Goal: Information Seeking & Learning: Learn about a topic

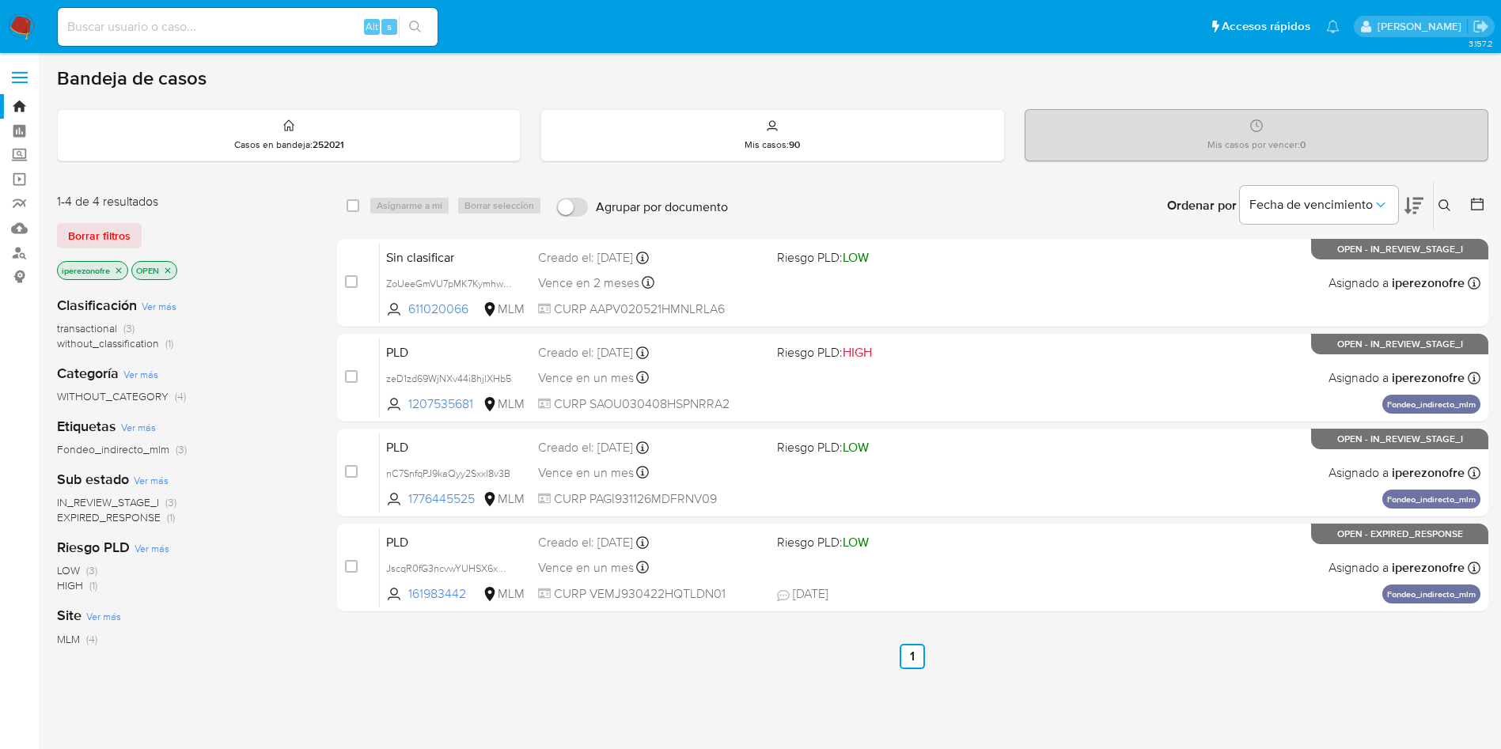
click at [199, 31] on input at bounding box center [248, 27] width 380 height 21
paste input "2299037680"
type input "2299037680"
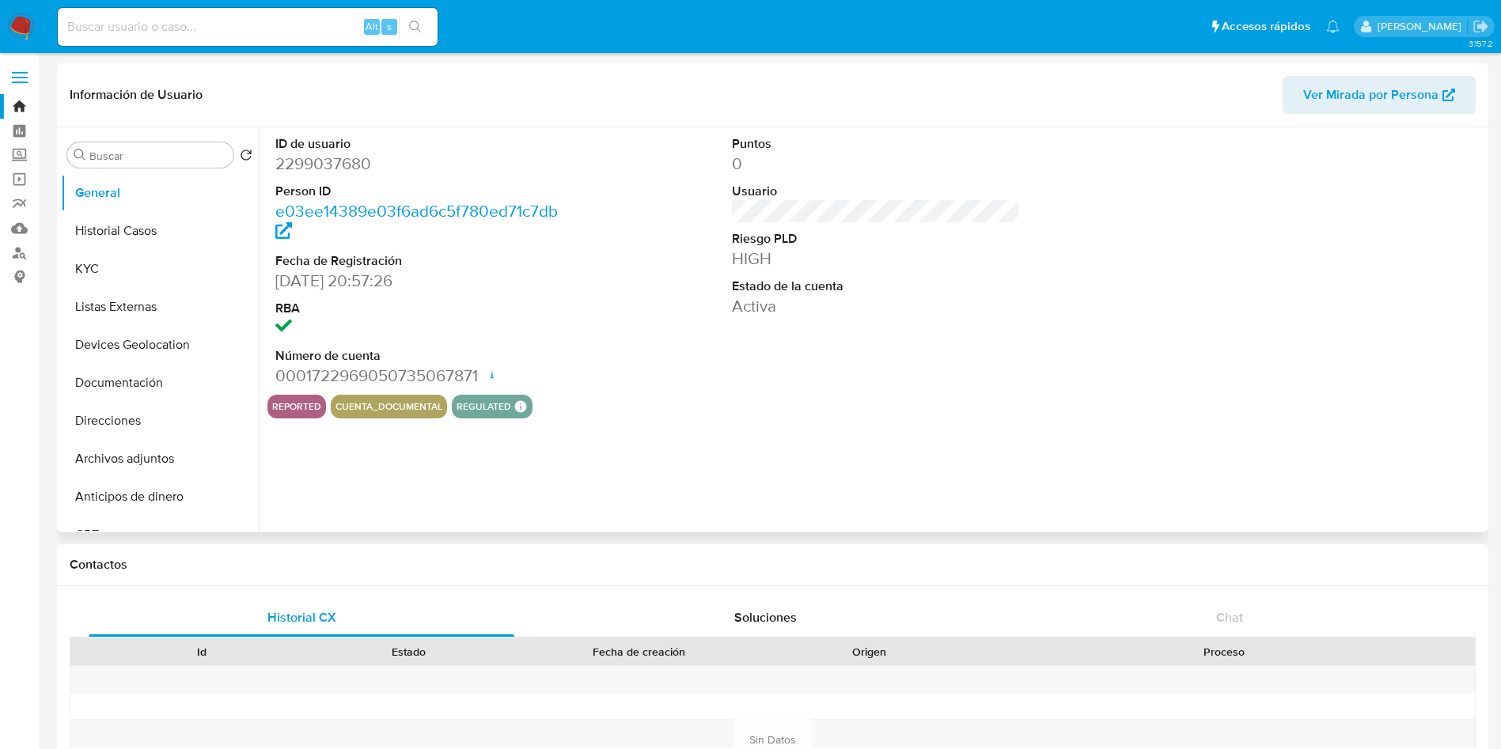
select select "10"
click at [113, 229] on button "Historial Casos" at bounding box center [153, 231] width 185 height 38
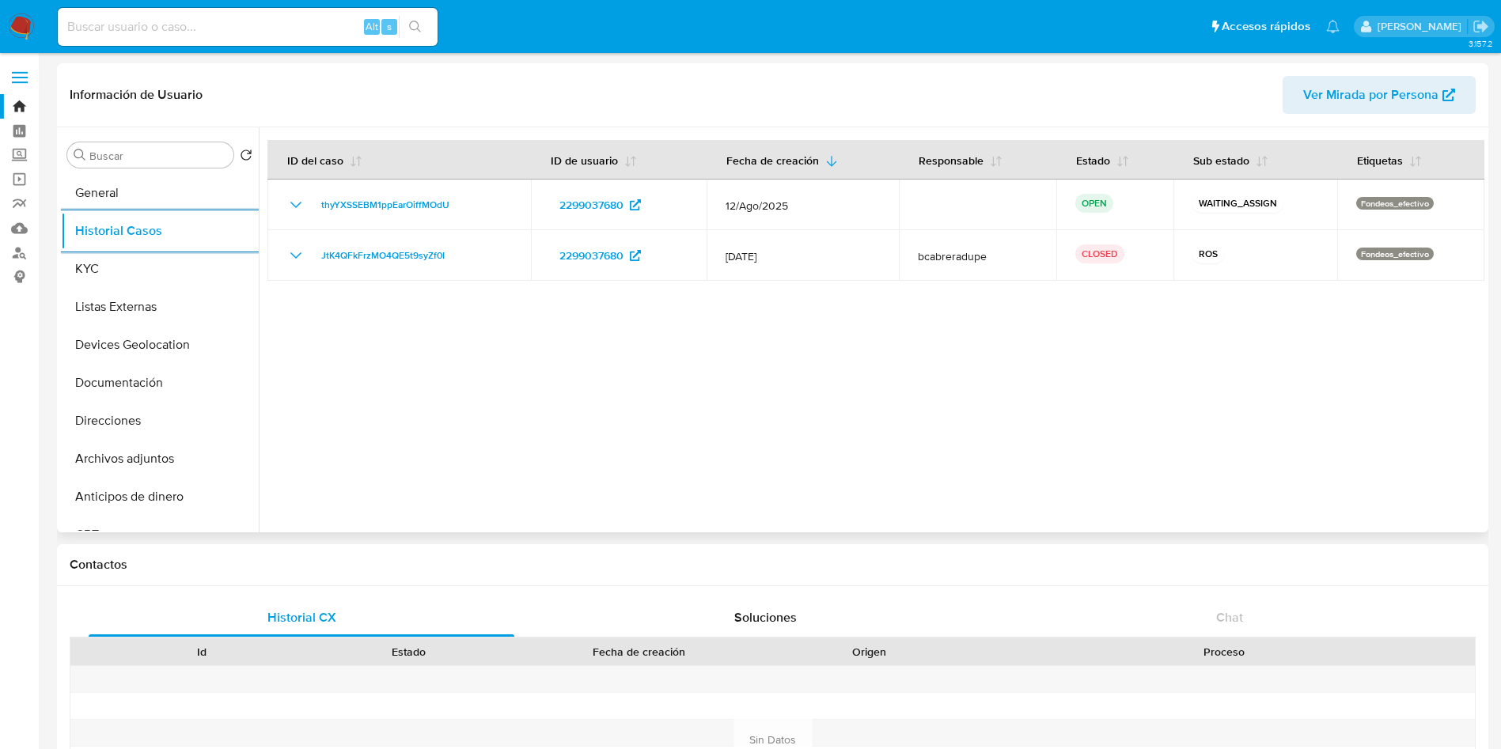
click at [1348, 331] on div at bounding box center [872, 329] width 1226 height 405
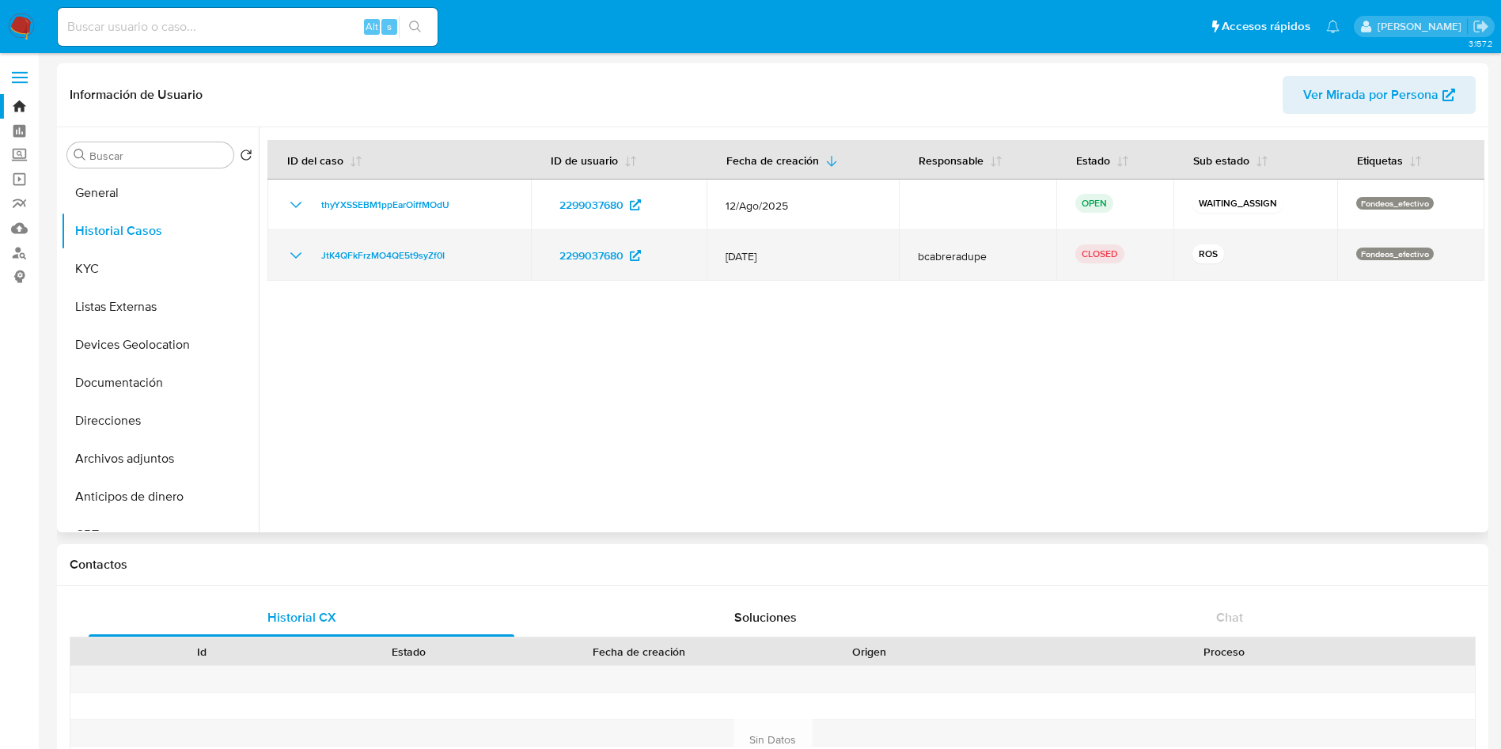
click at [299, 247] on icon "Mostrar/Ocultar" at bounding box center [295, 255] width 19 height 19
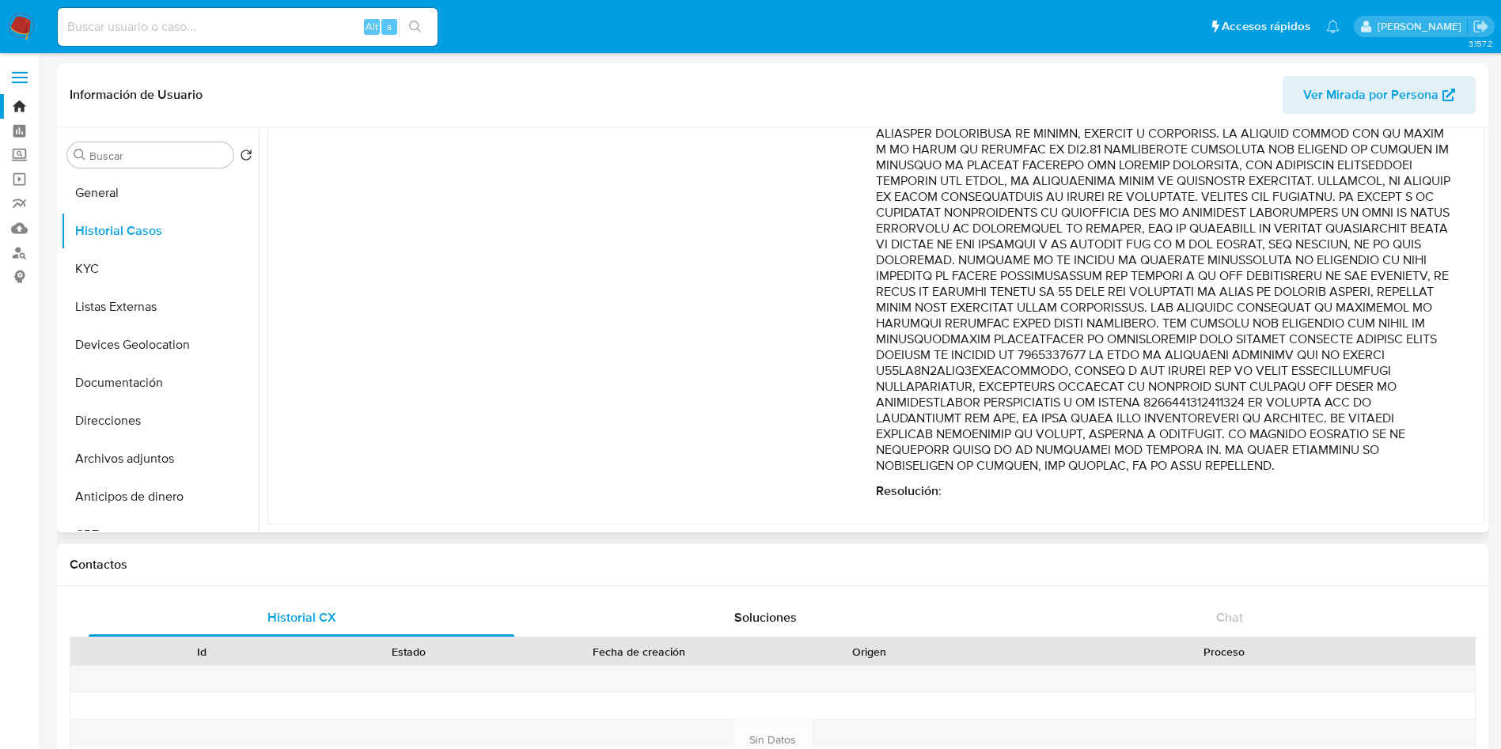
scroll to position [339, 0]
click at [1392, 437] on p "Comentario :" at bounding box center [1164, 228] width 577 height 491
click at [1318, 262] on p "Comentario :" at bounding box center [1164, 228] width 577 height 491
click at [1192, 465] on p "Comentario :" at bounding box center [1164, 228] width 577 height 491
drag, startPoint x: 1186, startPoint y: 468, endPoint x: 851, endPoint y: 153, distance: 460.1
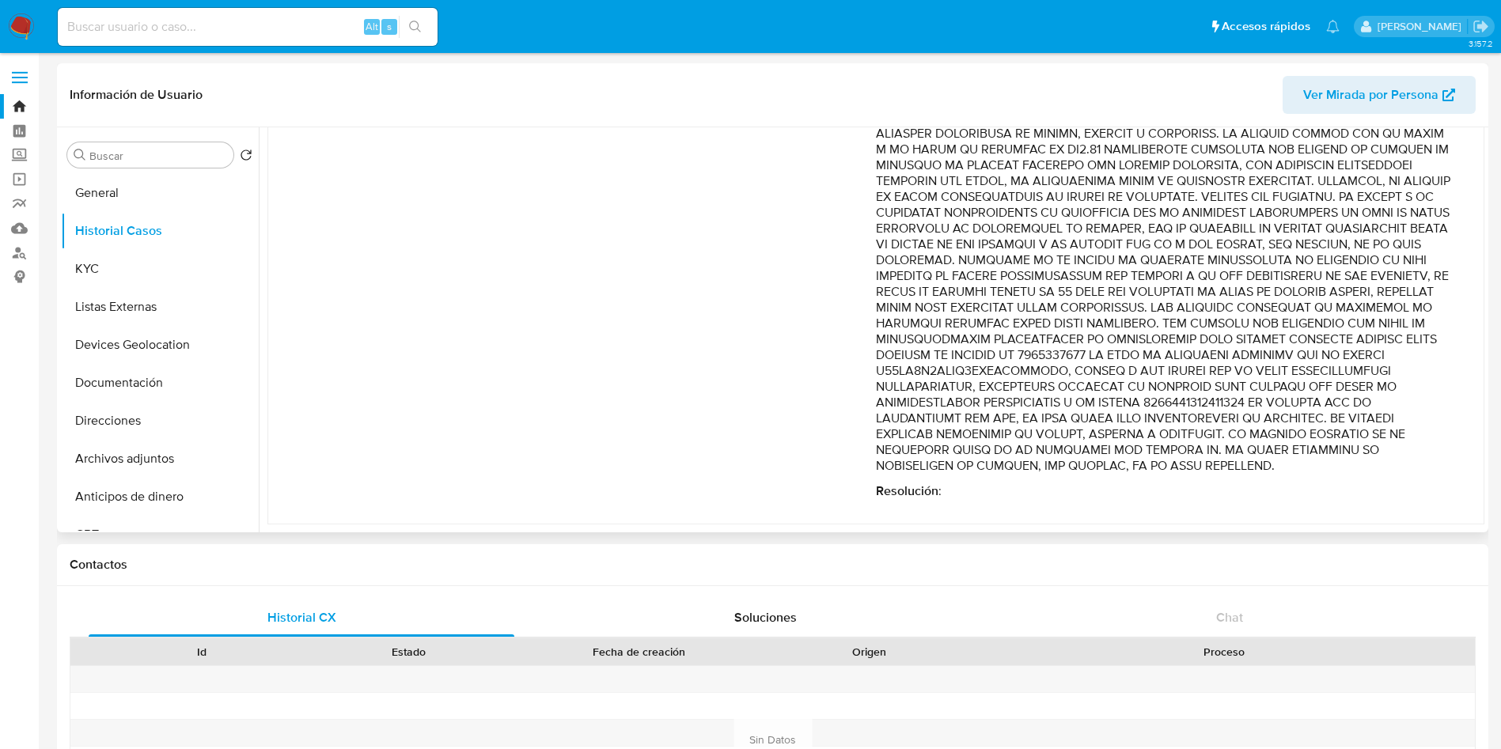
click at [851, 153] on div "Fecha de vencimiento : [DATE] 02:14 Fecha de cierre : [DATE] 11:09 Riesgo PLD :…" at bounding box center [876, 241] width 1154 height 541
click at [1132, 389] on p "Comentario :" at bounding box center [1164, 228] width 577 height 491
click at [1184, 471] on p "Comentario :" at bounding box center [1164, 228] width 577 height 491
drag, startPoint x: 1187, startPoint y: 467, endPoint x: 874, endPoint y: 257, distance: 377.0
click at [876, 257] on p "Comentario :" at bounding box center [1164, 228] width 577 height 491
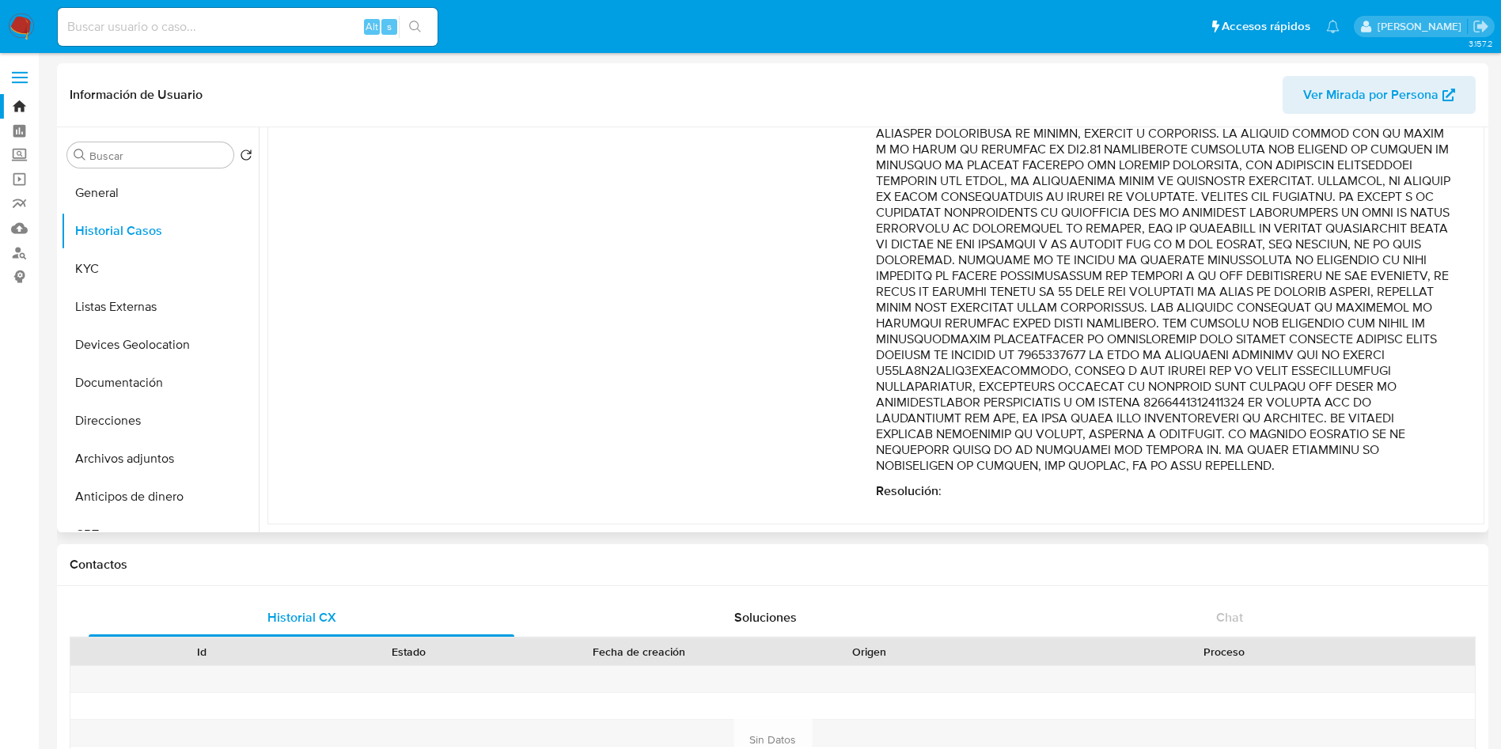
scroll to position [0, 0]
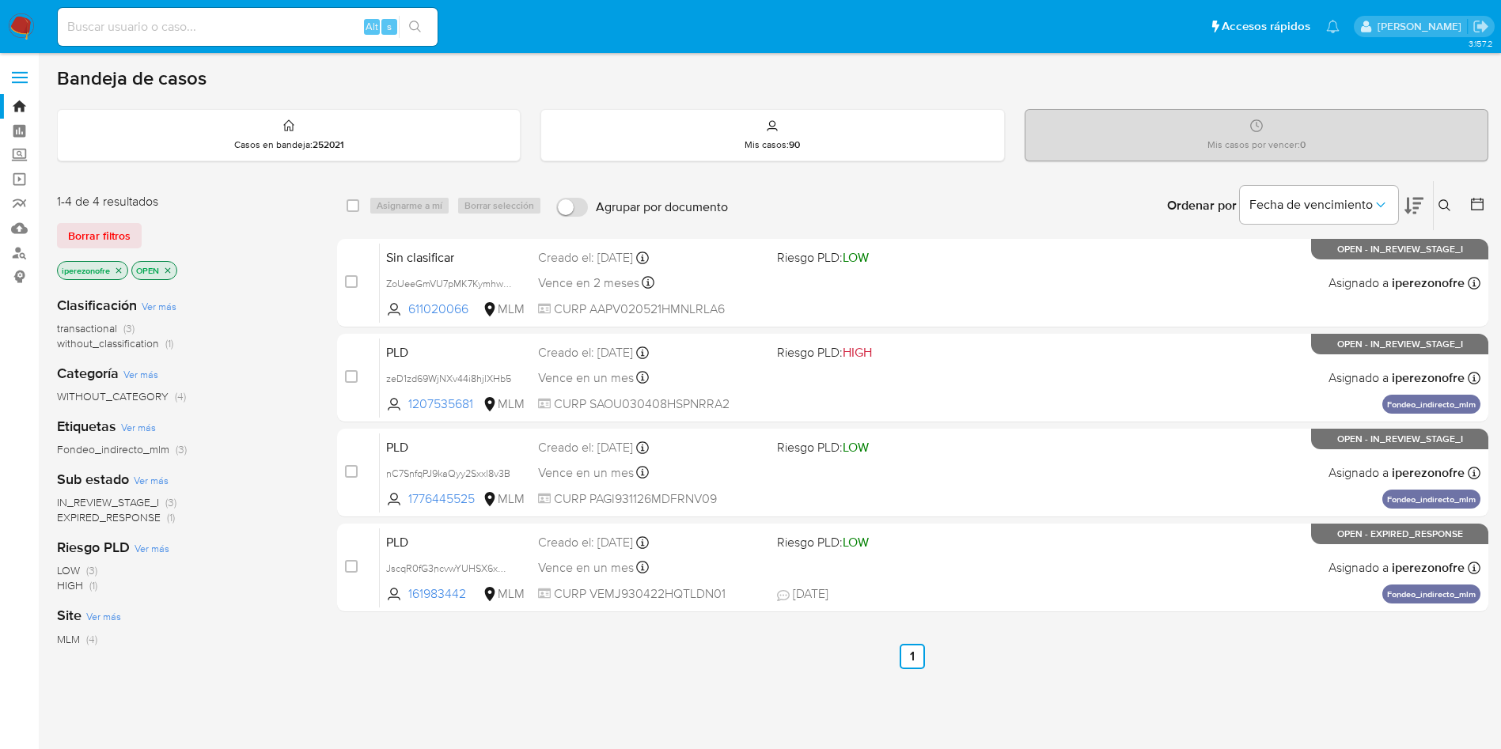
click at [280, 26] on input at bounding box center [248, 27] width 380 height 21
paste input "2299037680"
type input "2299037680"
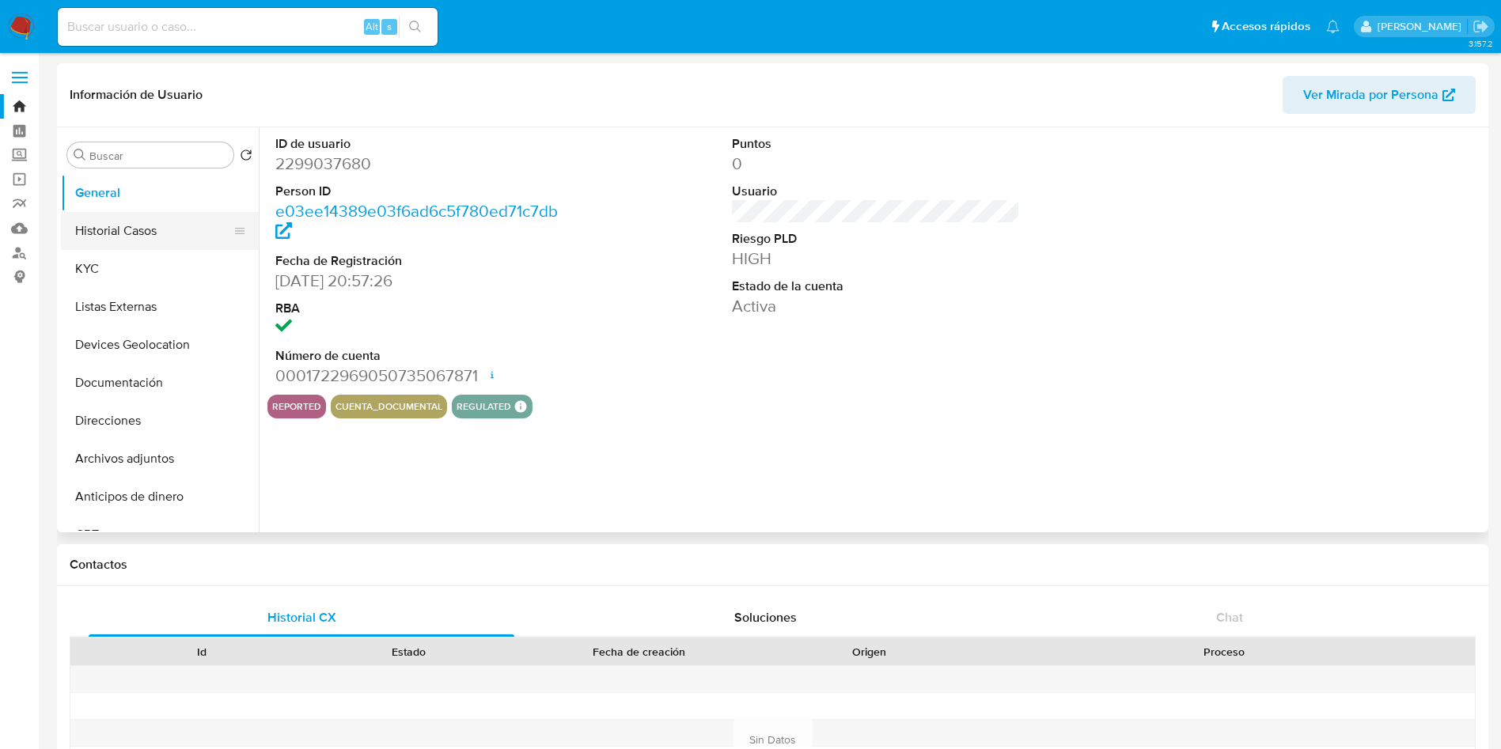
click at [108, 224] on button "Historial Casos" at bounding box center [153, 231] width 185 height 38
select select "10"
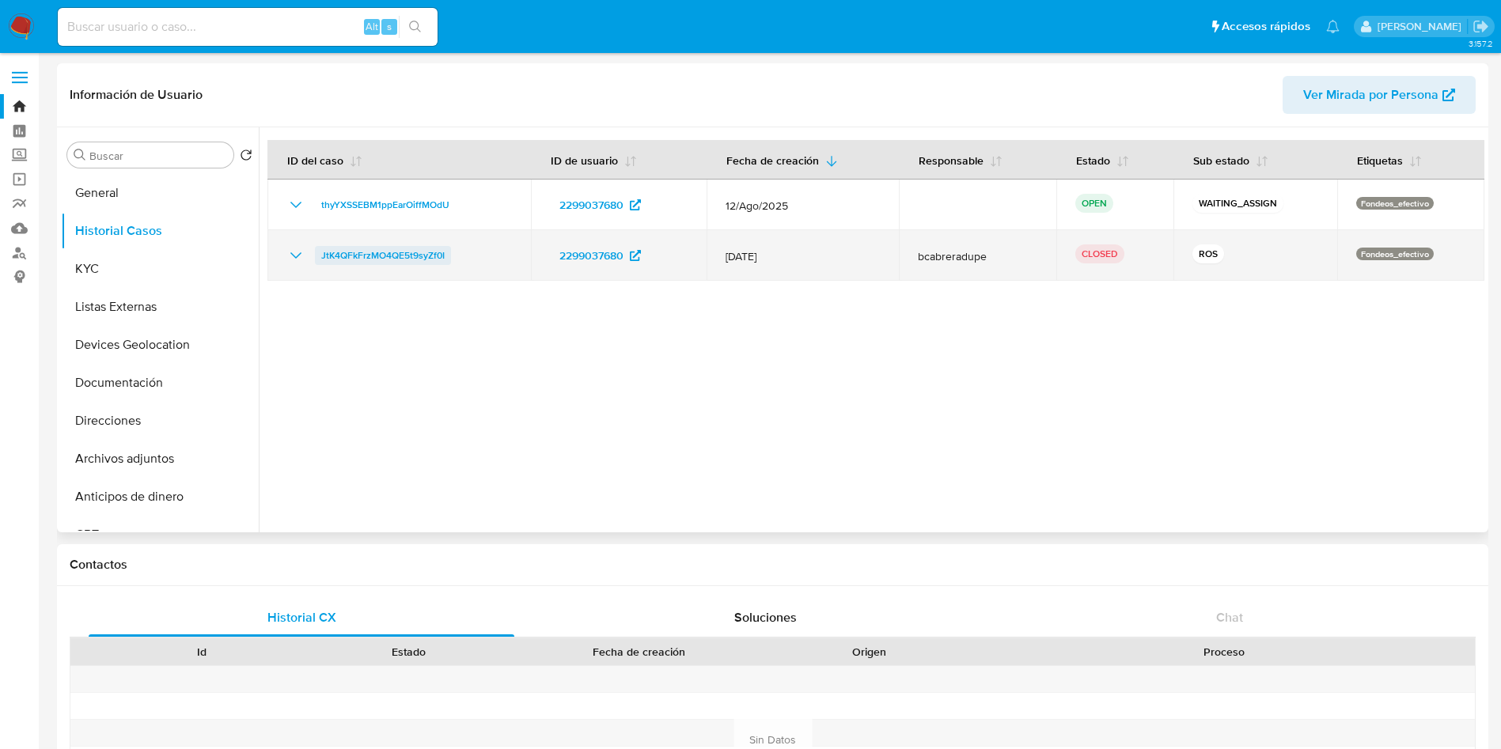
drag, startPoint x: 301, startPoint y: 256, endPoint x: 317, endPoint y: 262, distance: 16.8
click at [301, 256] on icon "Mostrar/Ocultar" at bounding box center [295, 255] width 19 height 19
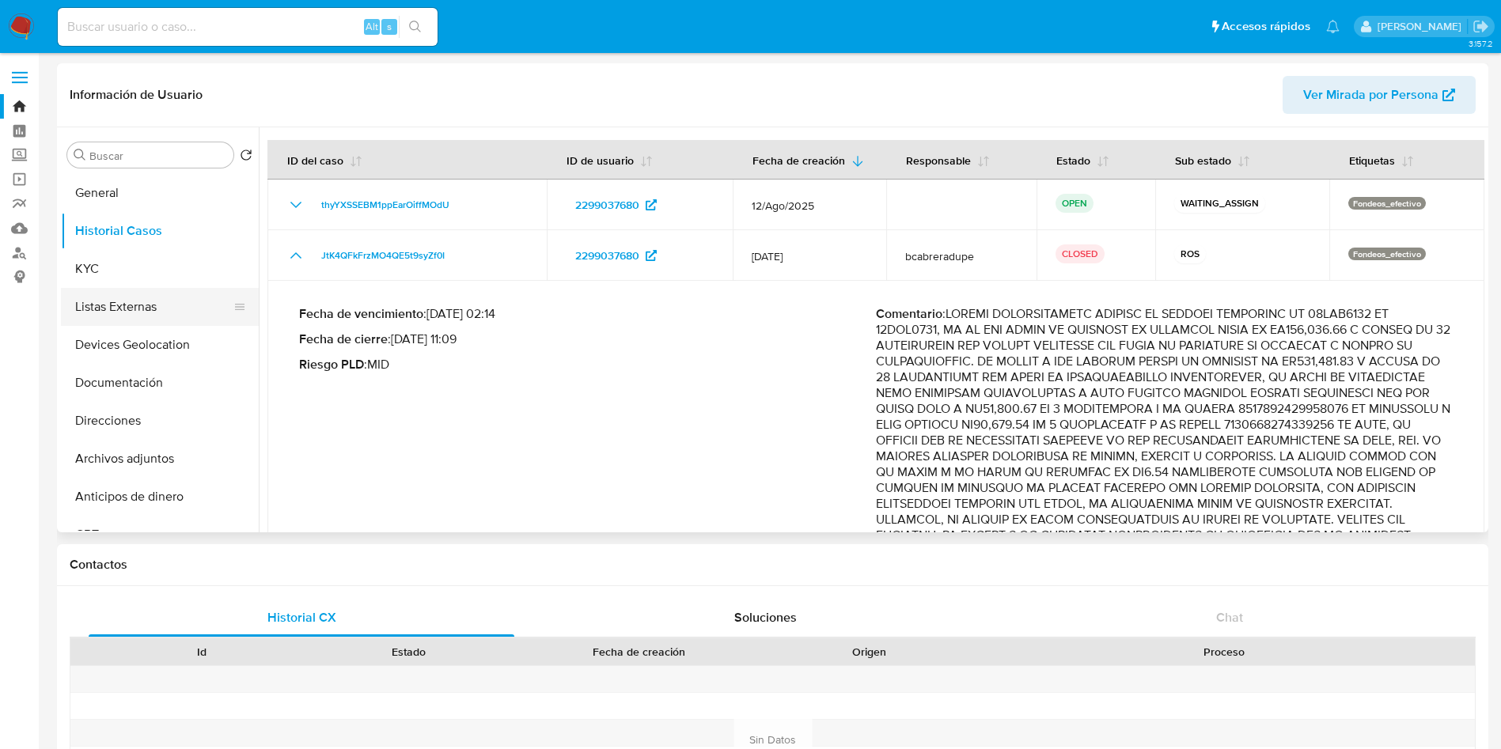
click at [114, 290] on button "Listas Externas" at bounding box center [153, 307] width 185 height 38
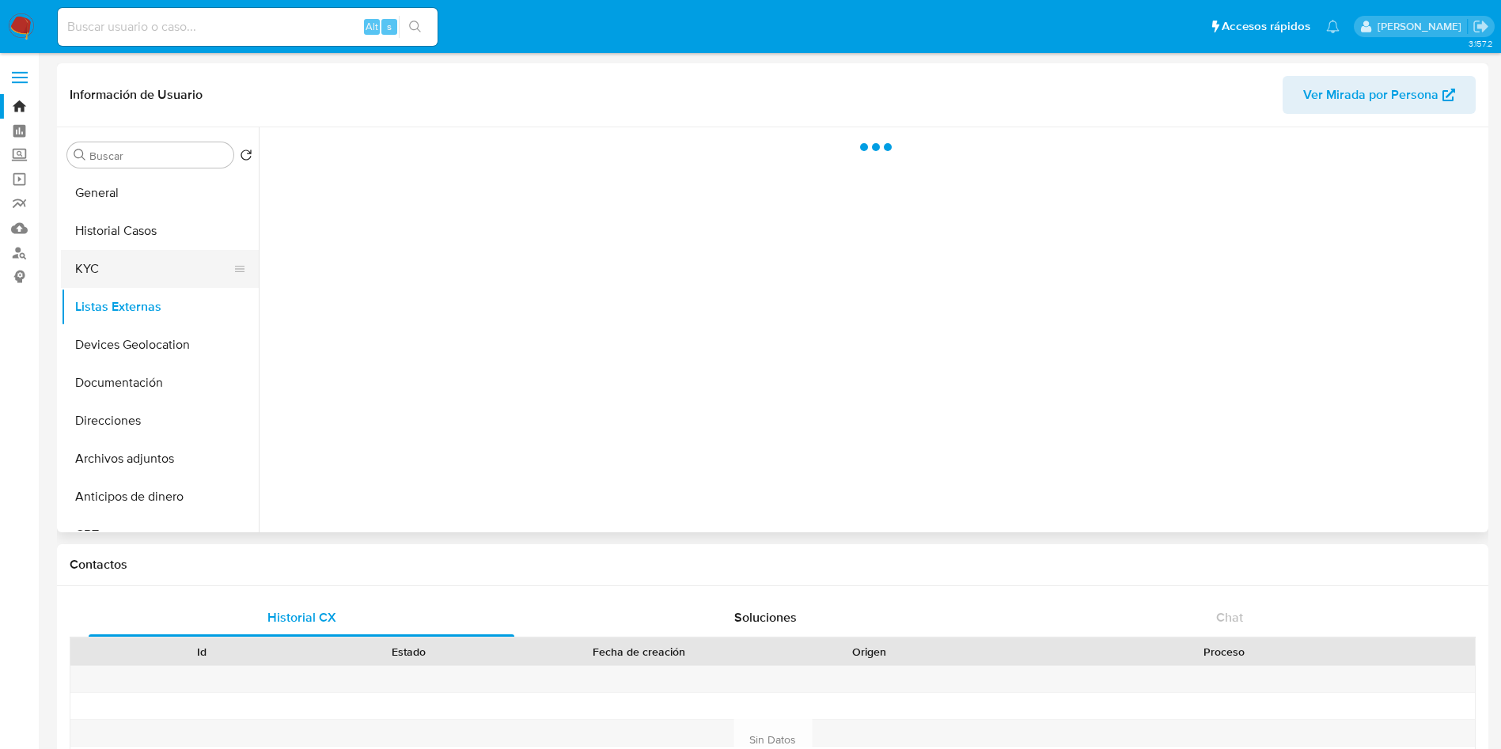
click at [113, 263] on button "KYC" at bounding box center [153, 269] width 185 height 38
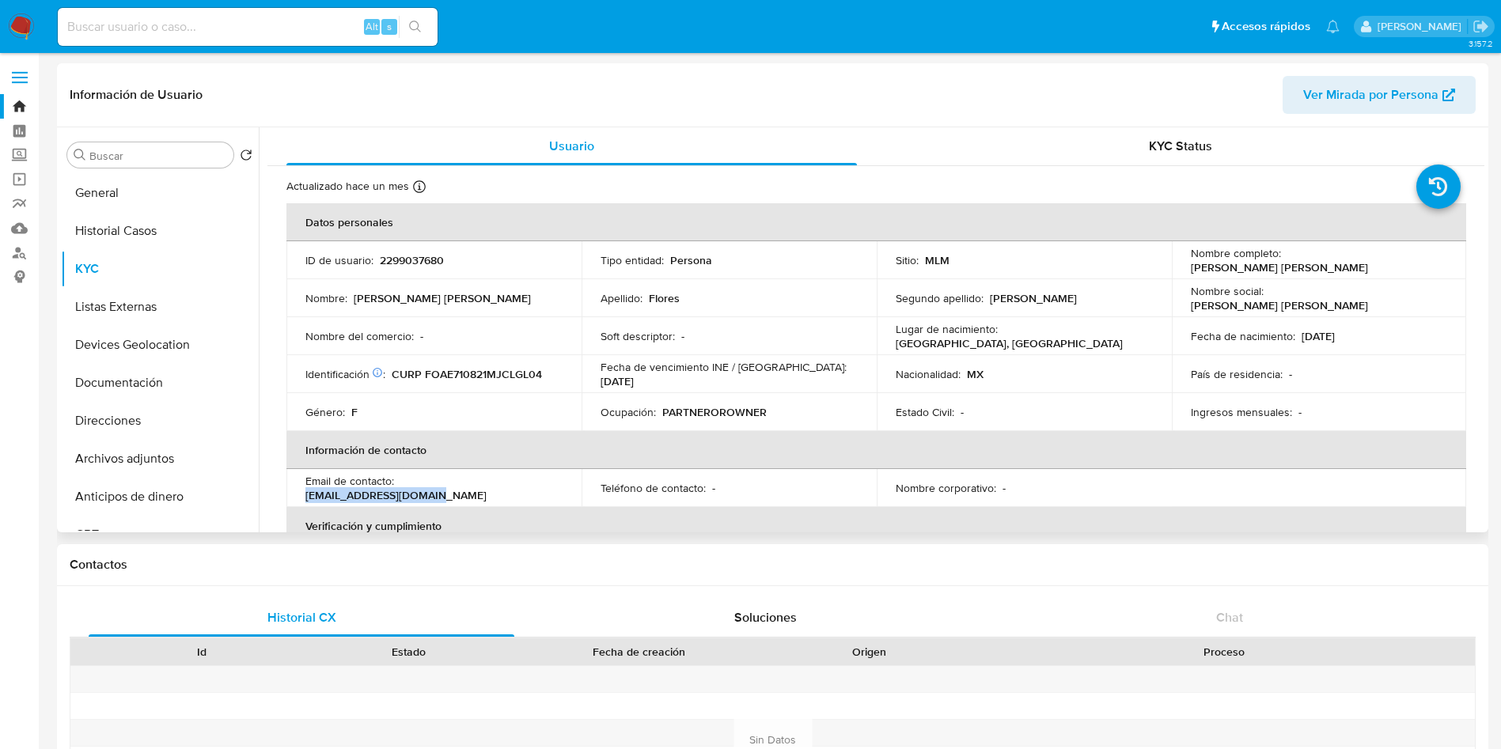
drag, startPoint x: 402, startPoint y: 490, endPoint x: 536, endPoint y: 491, distance: 133.7
click at [536, 491] on div "Email de contacto : mariaelef127@gmail.com" at bounding box center [433, 488] width 257 height 28
copy p "mariaelef127@gmail.com"
click at [727, 487] on div "Teléfono de contacto : -" at bounding box center [729, 488] width 257 height 14
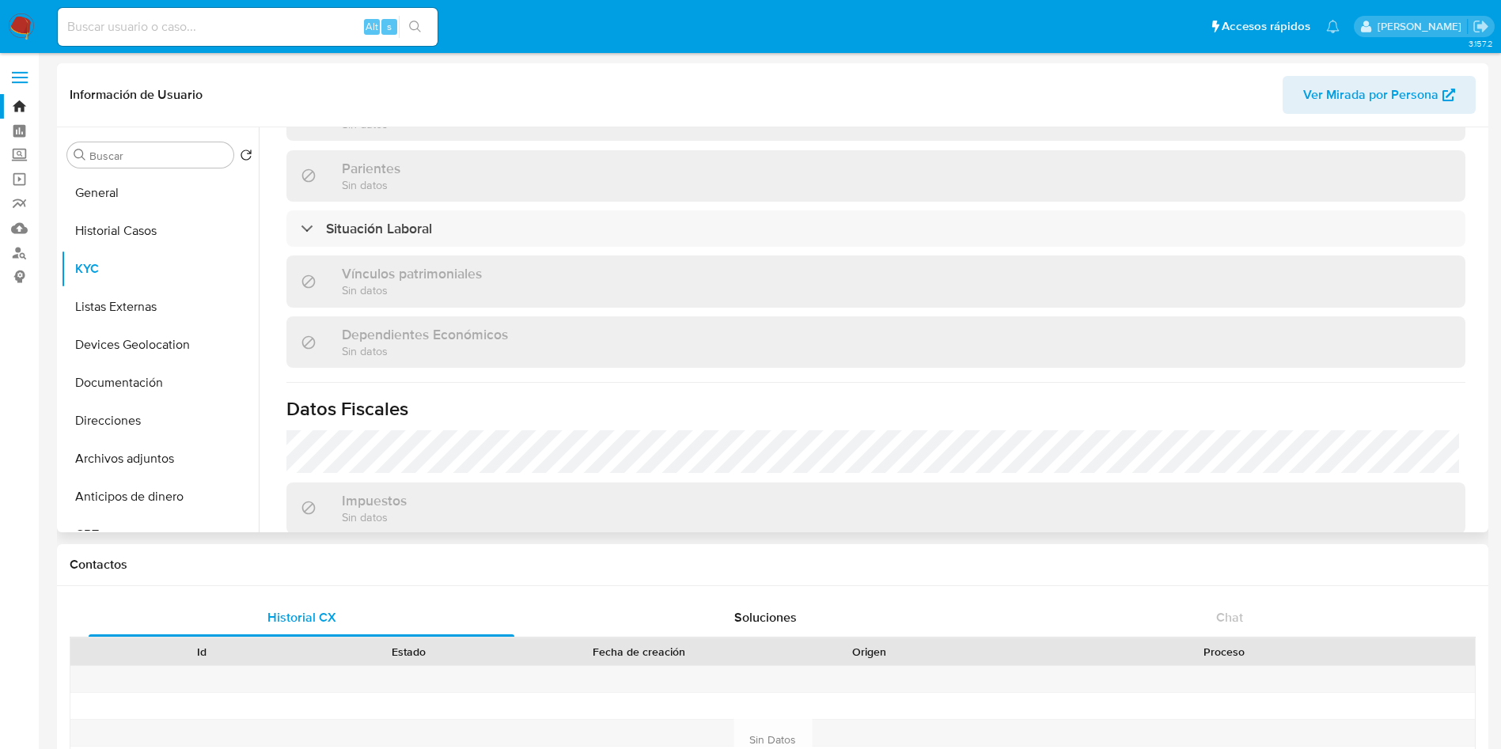
scroll to position [747, 0]
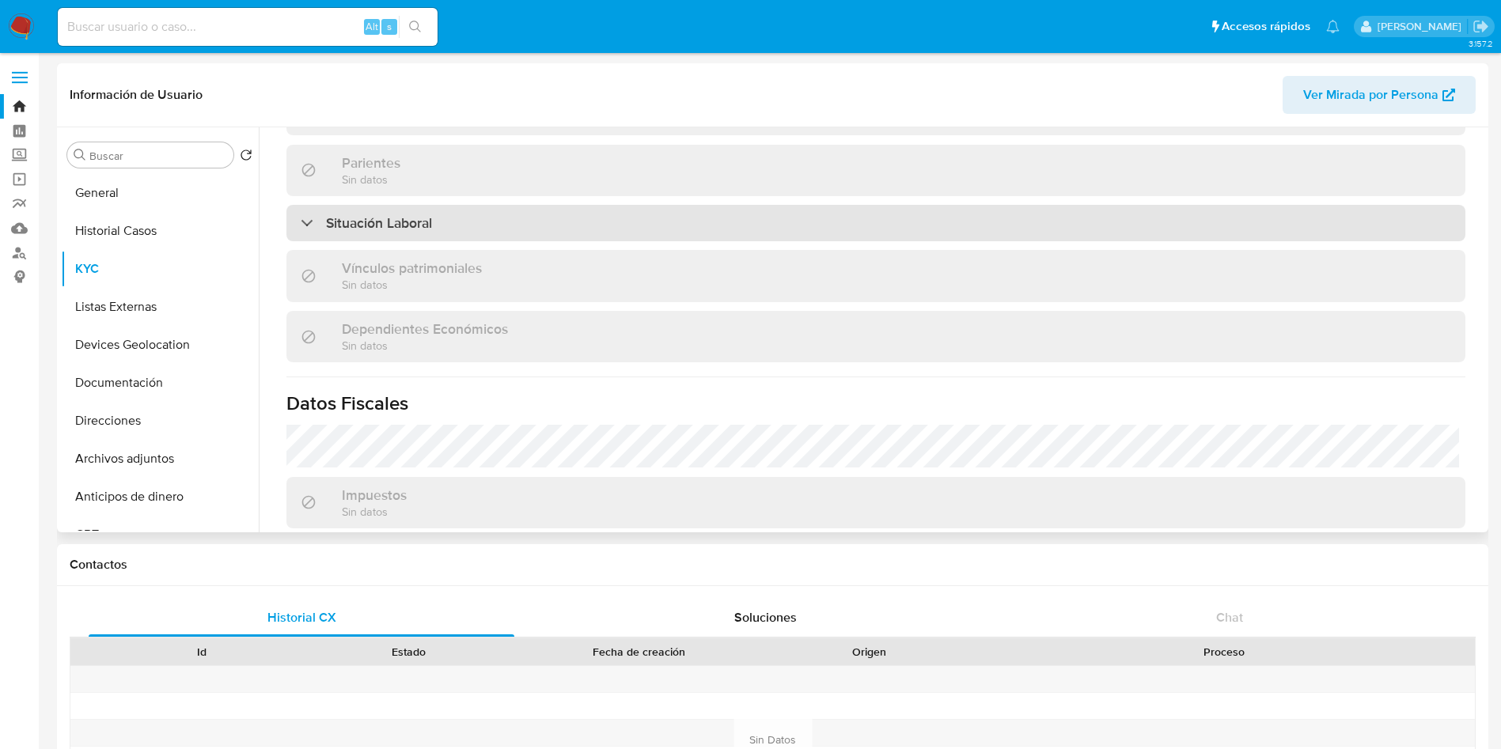
click at [991, 227] on div "Situación Laboral" at bounding box center [875, 223] width 1179 height 36
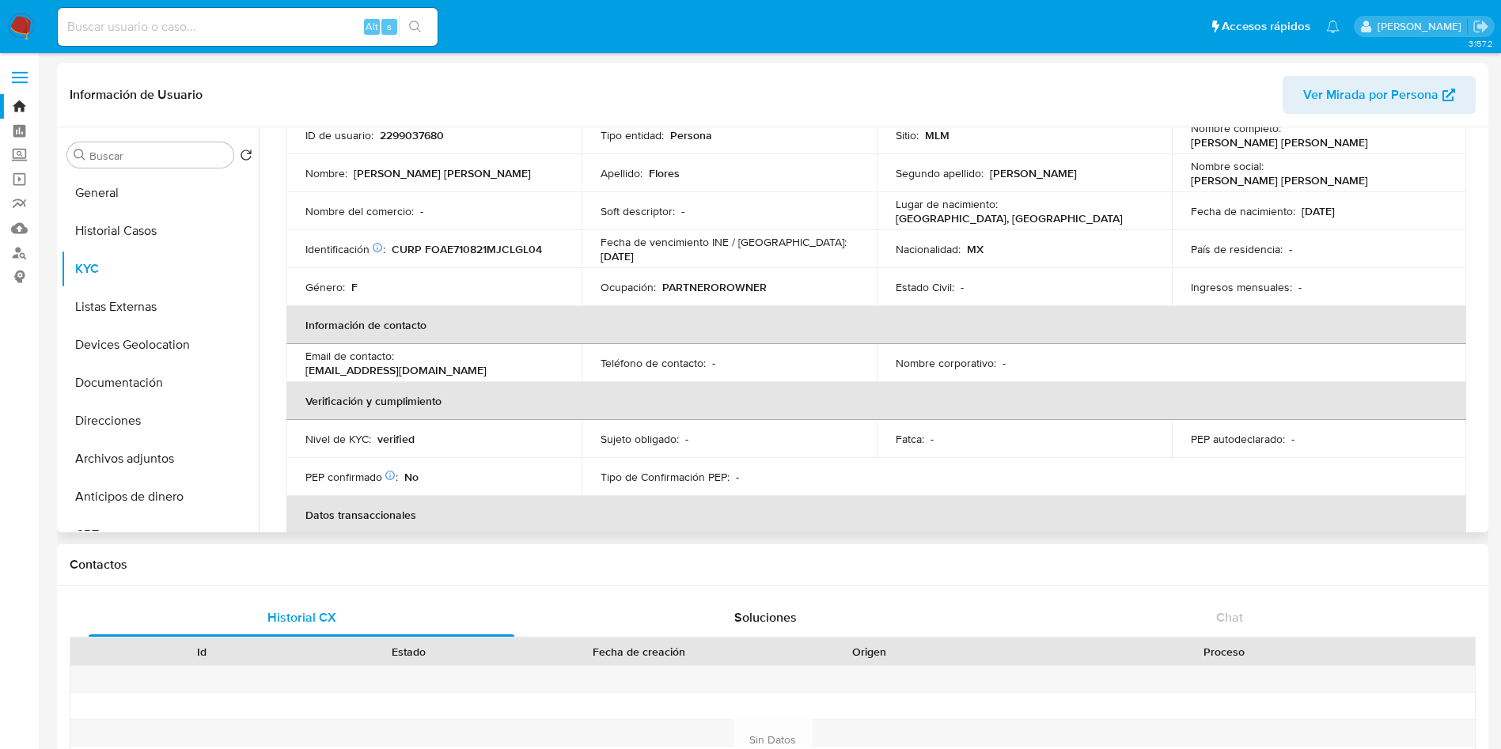
scroll to position [0, 0]
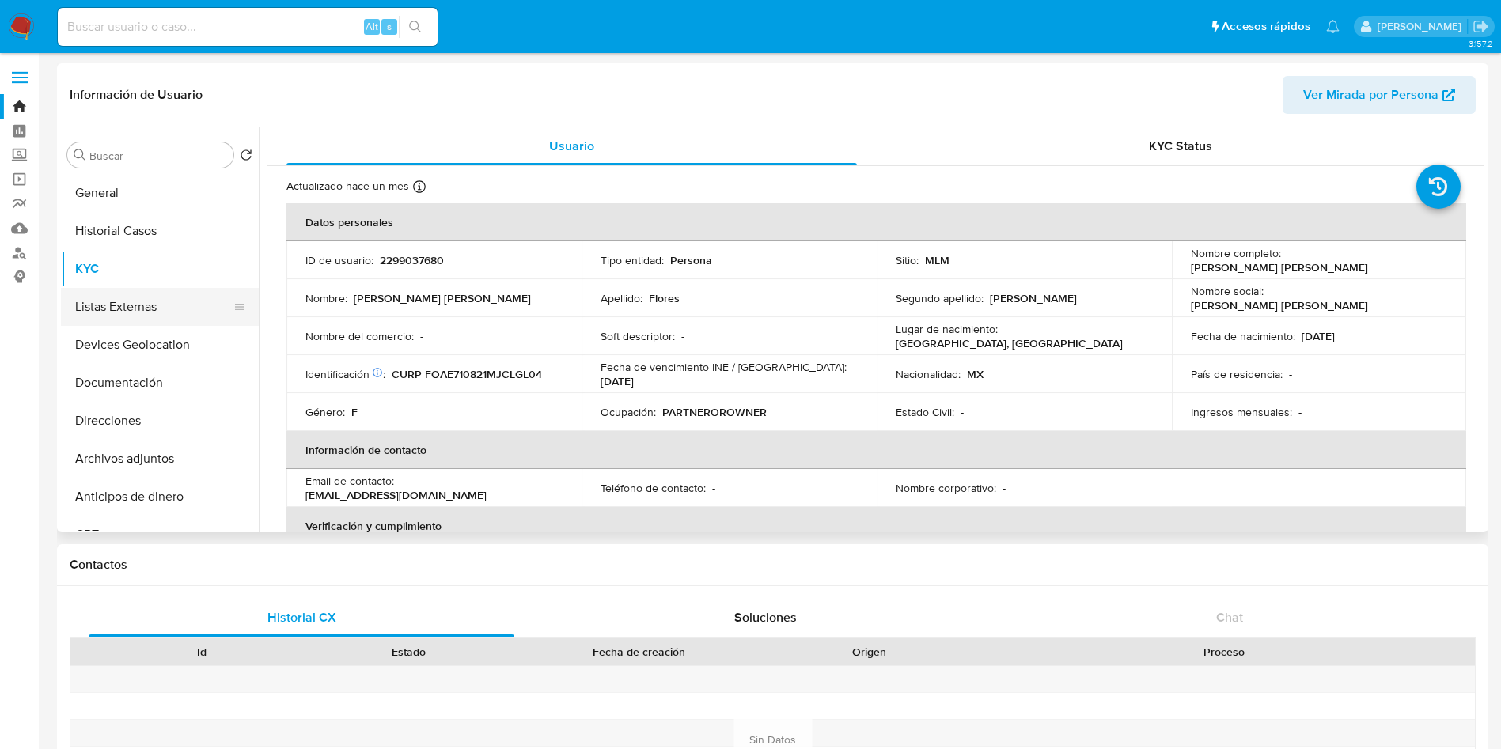
click at [133, 323] on button "Listas Externas" at bounding box center [153, 307] width 185 height 38
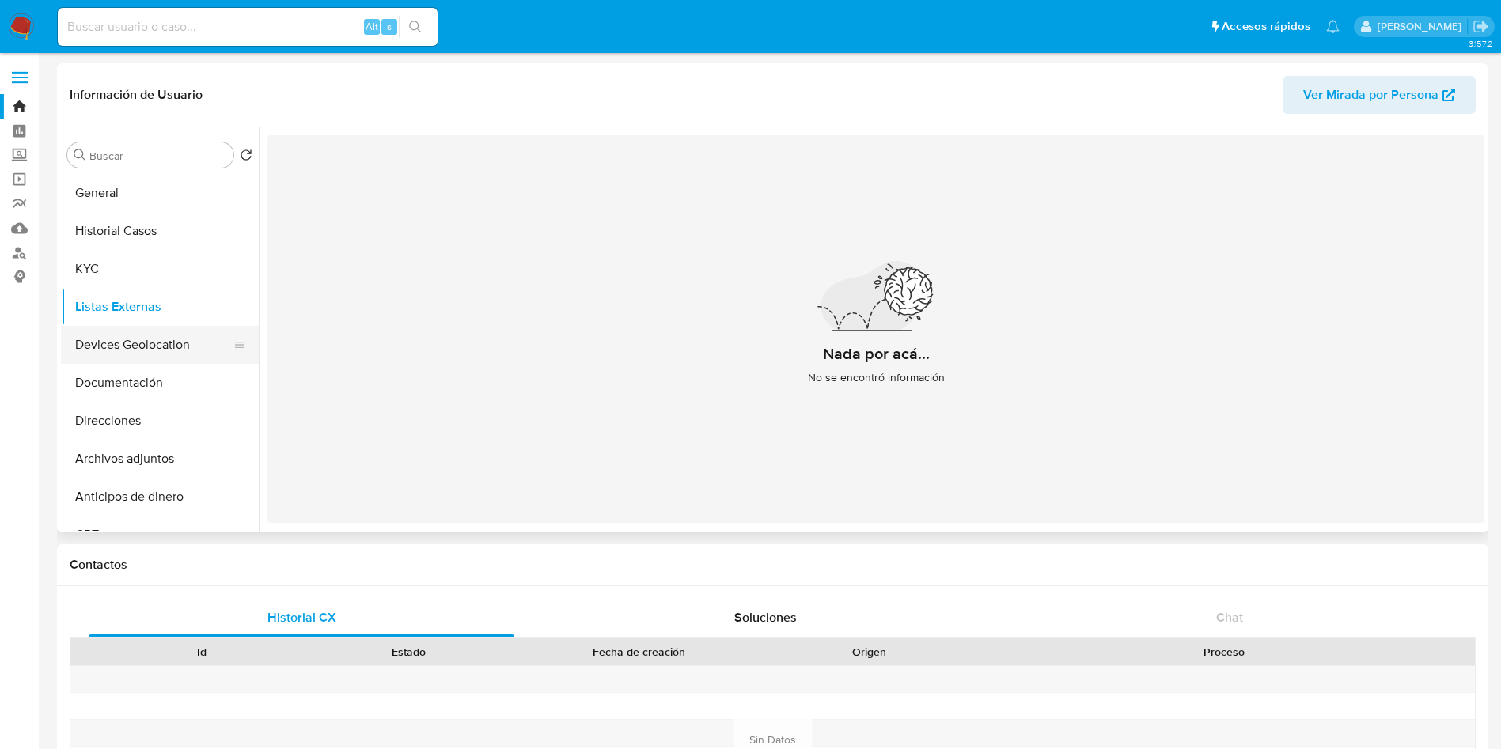
click at [131, 339] on button "Devices Geolocation" at bounding box center [153, 345] width 185 height 38
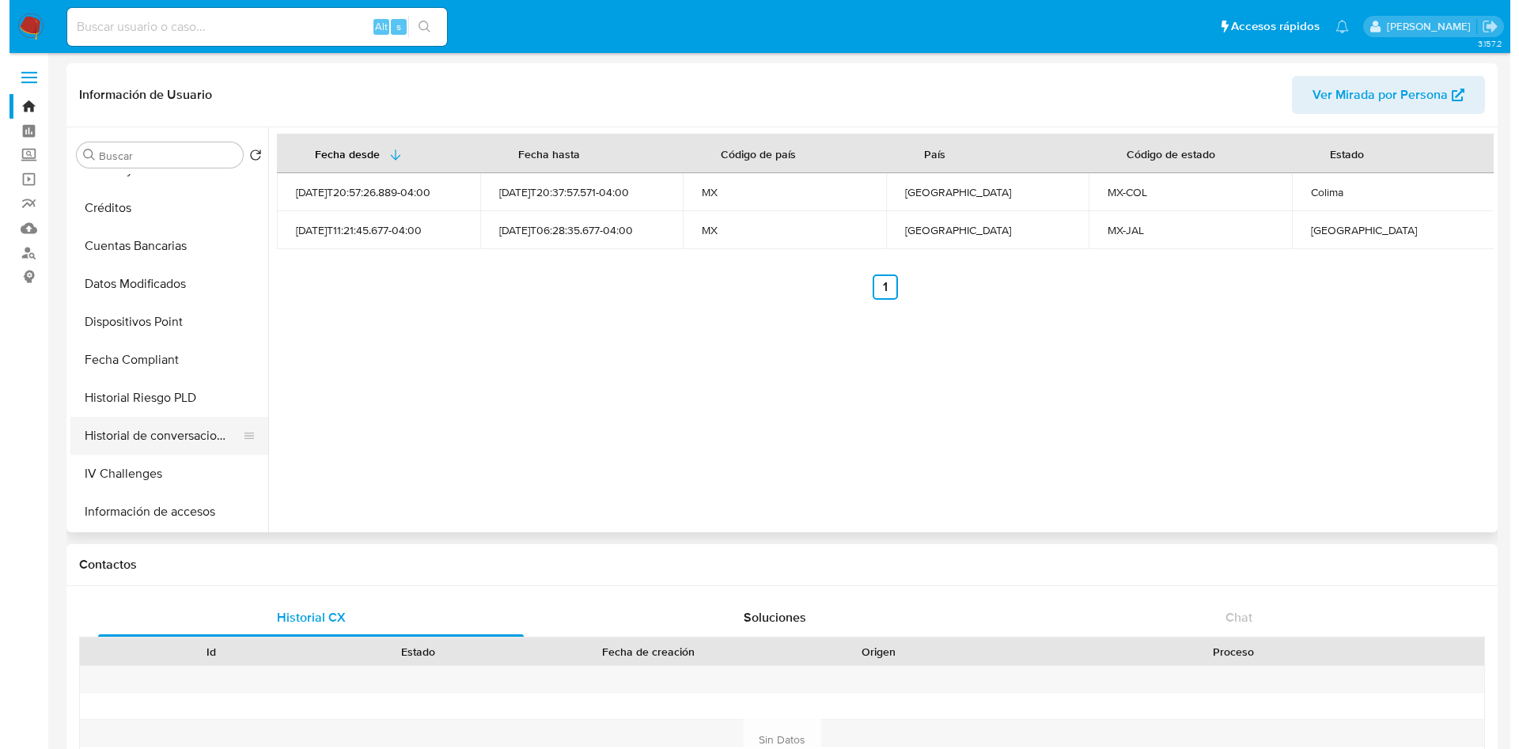
scroll to position [475, 0]
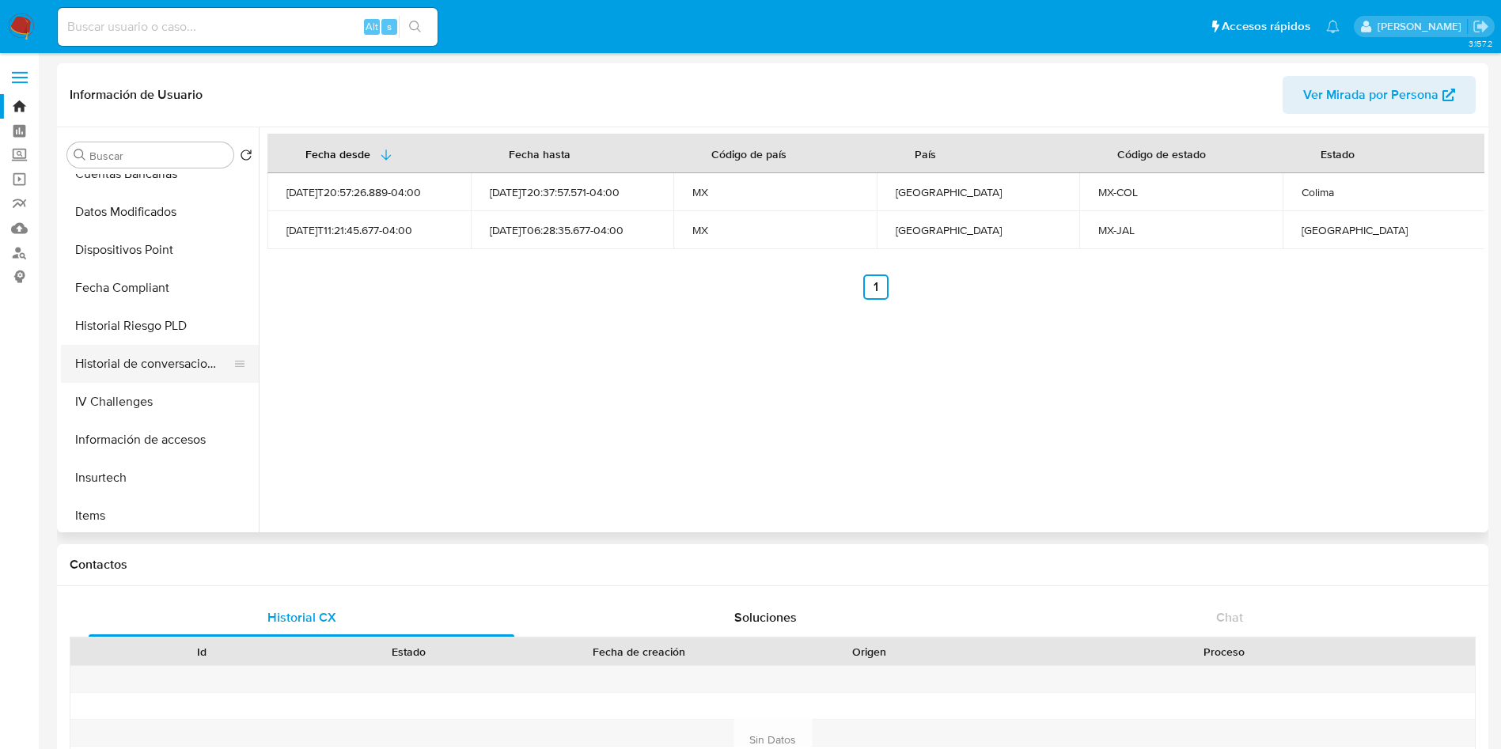
click at [137, 365] on button "Historial de conversaciones" at bounding box center [153, 364] width 185 height 38
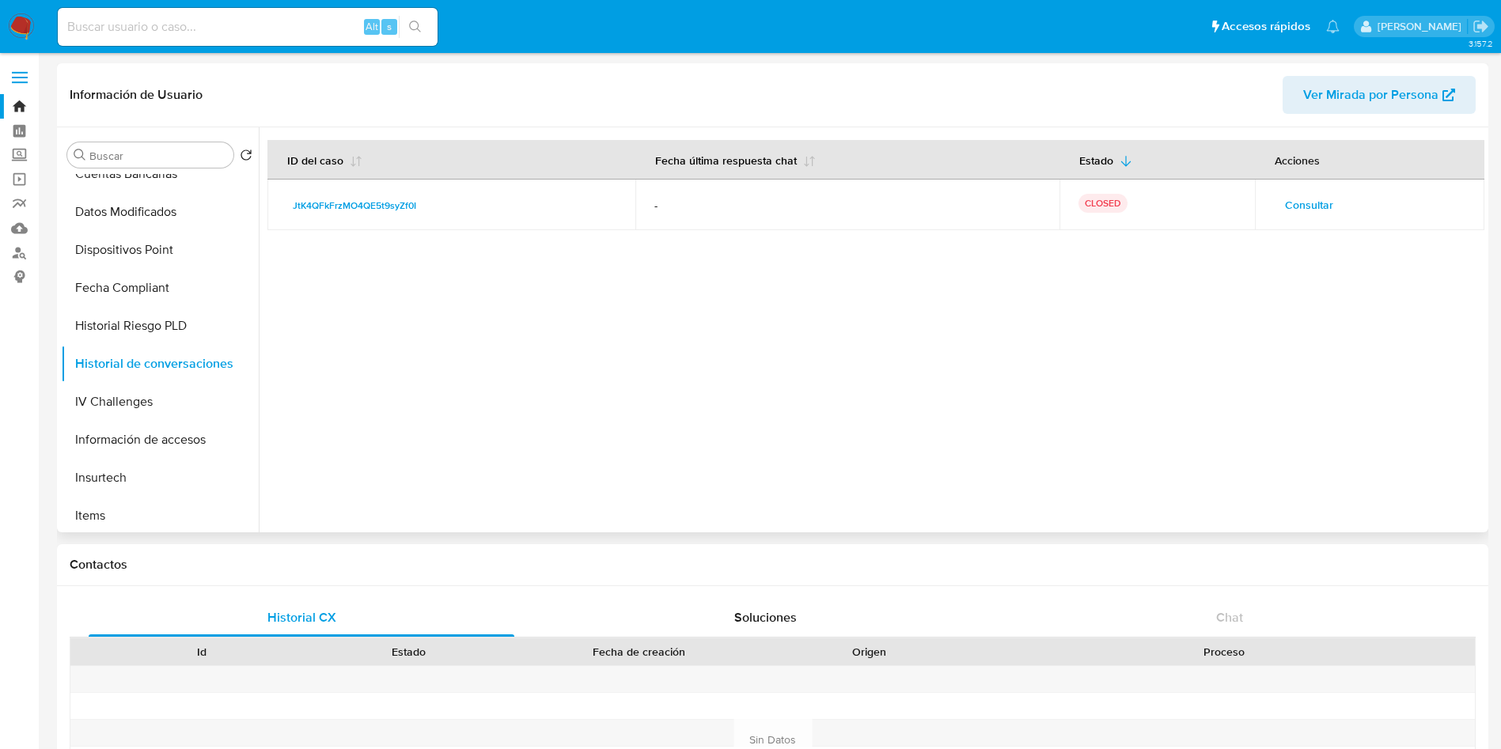
click at [1295, 198] on span "Consultar" at bounding box center [1309, 205] width 48 height 22
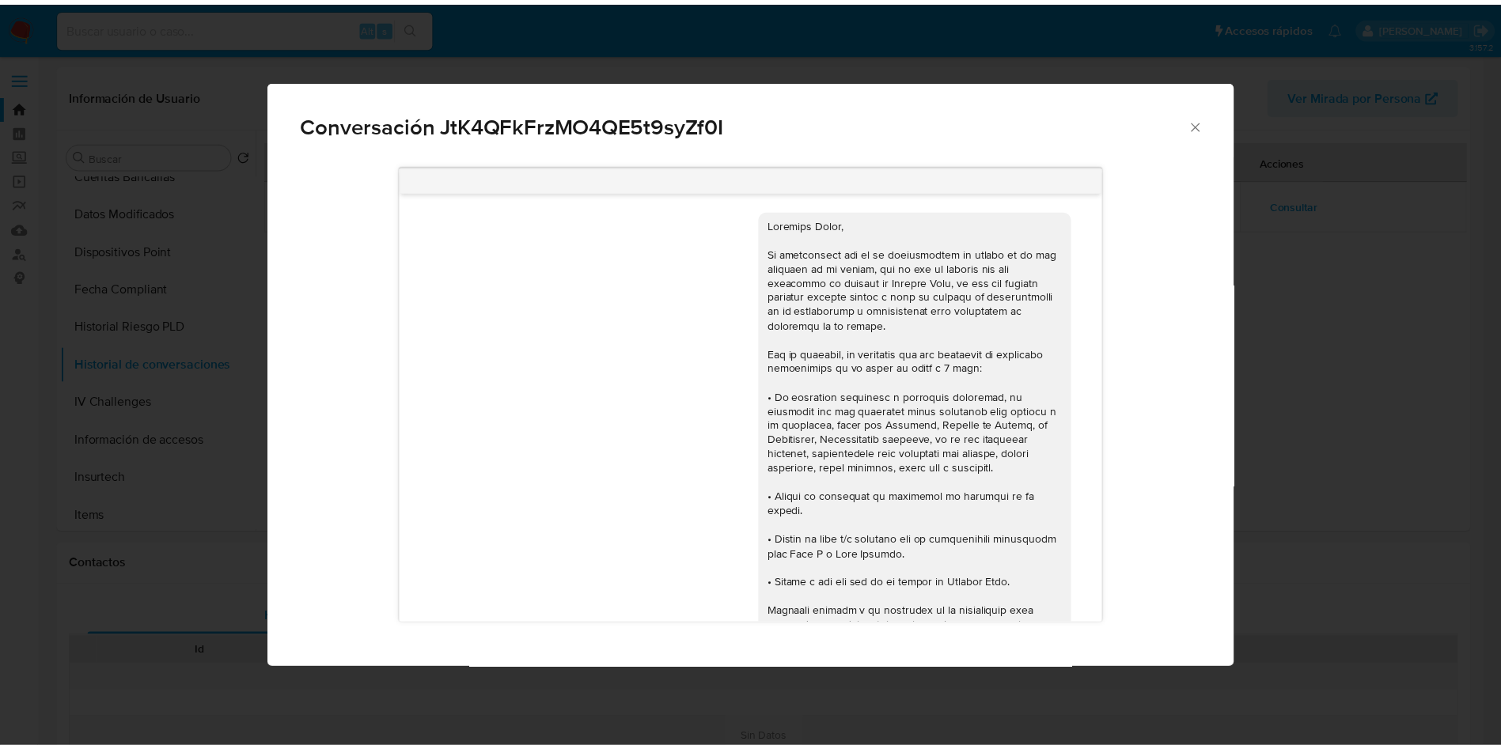
scroll to position [133, 0]
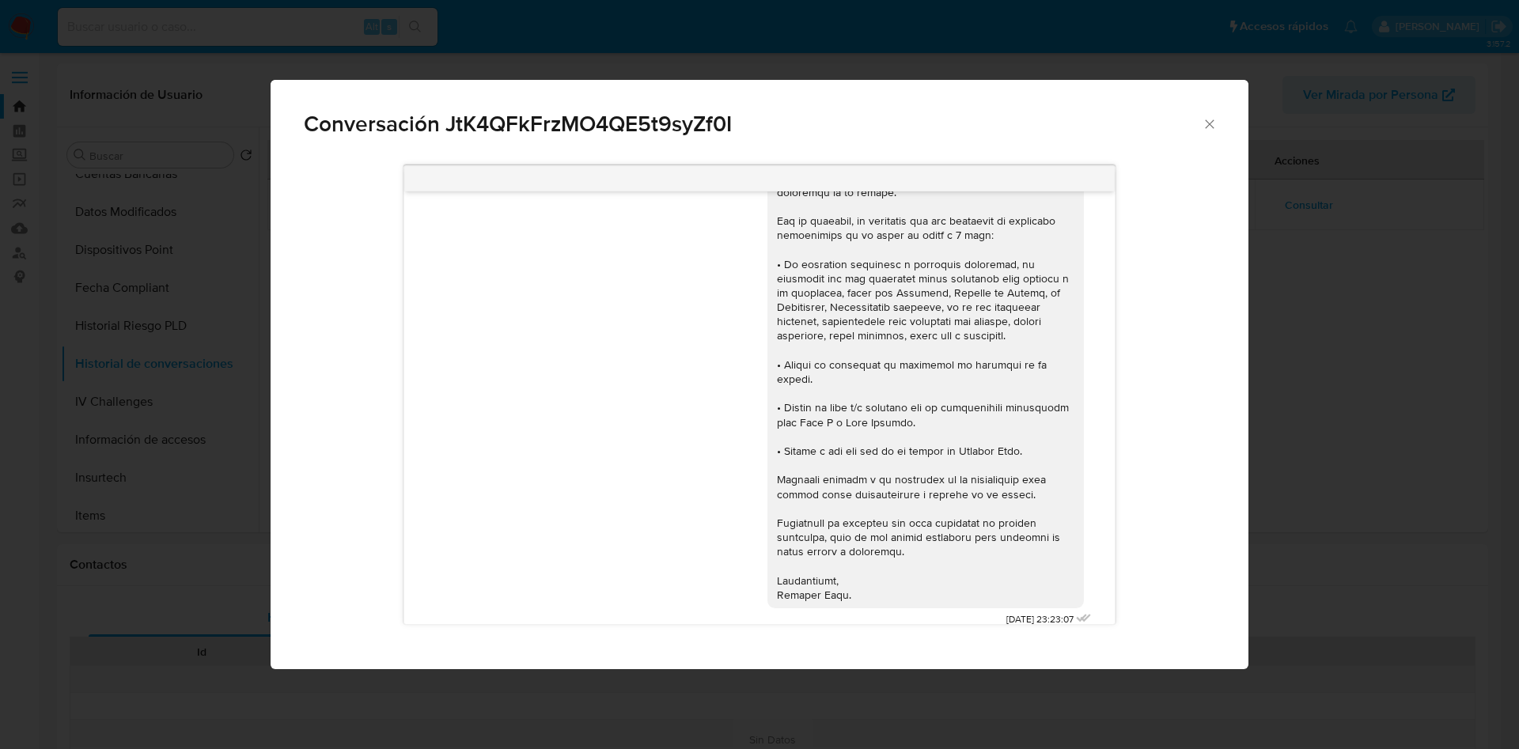
click at [1215, 119] on icon "Cerrar" at bounding box center [1210, 124] width 16 height 16
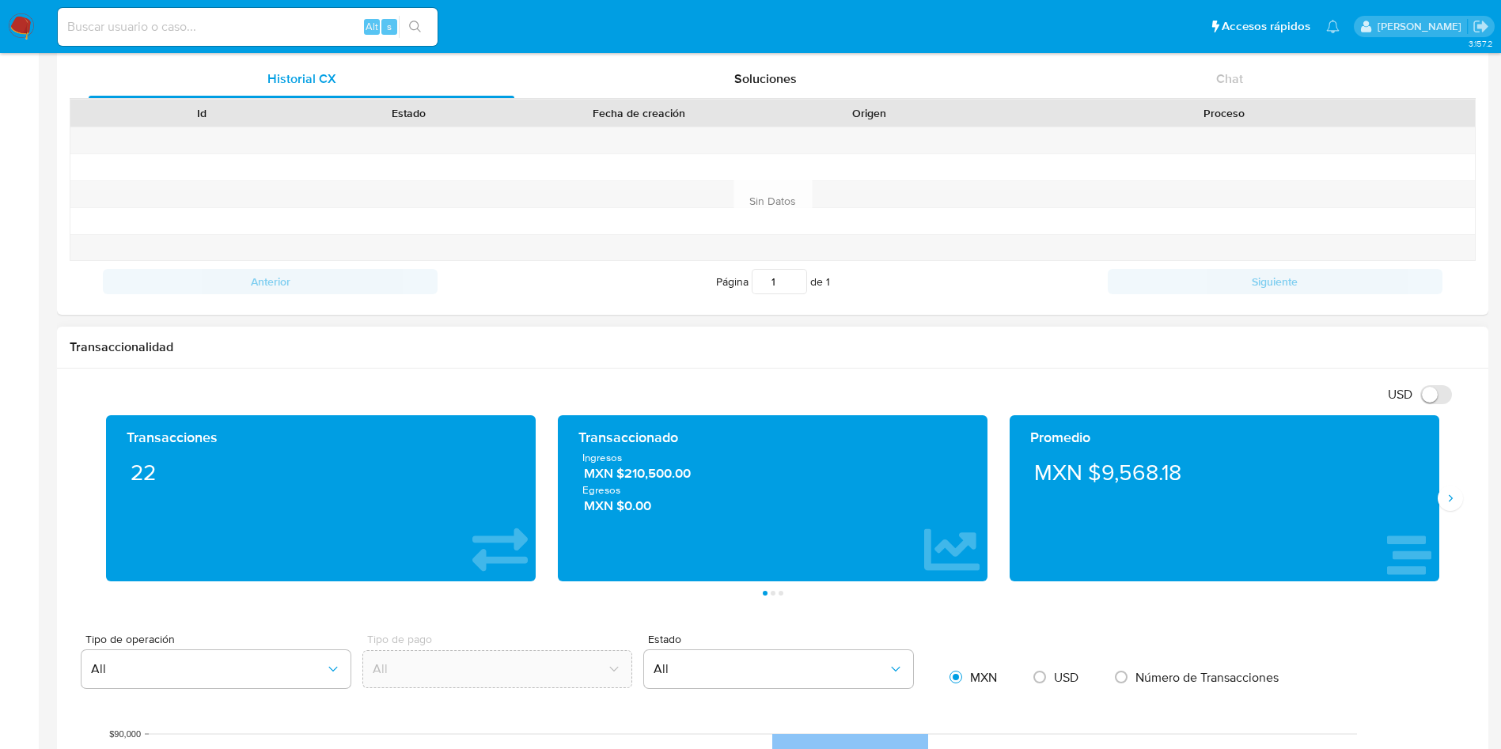
scroll to position [593, 0]
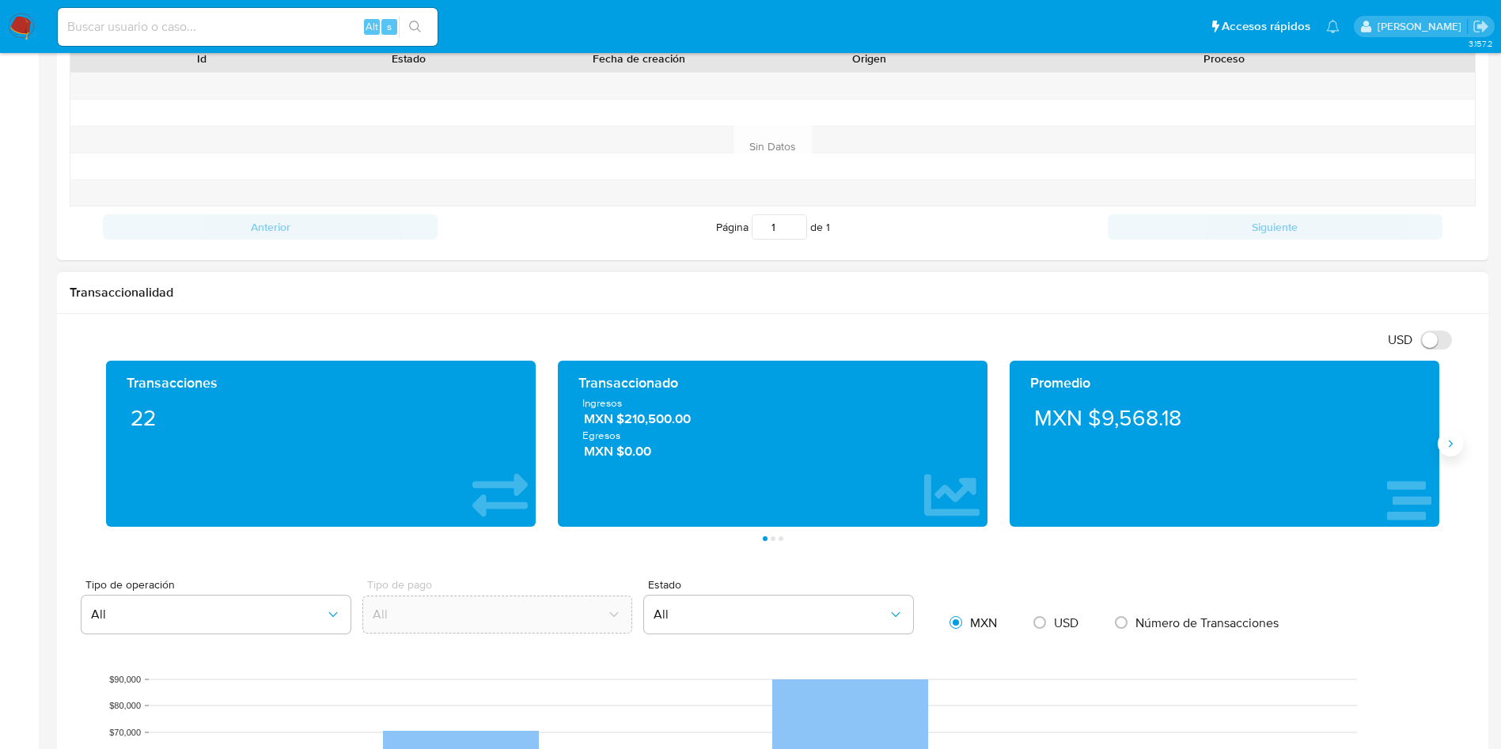
click at [1447, 446] on icon "Siguiente" at bounding box center [1450, 444] width 13 height 13
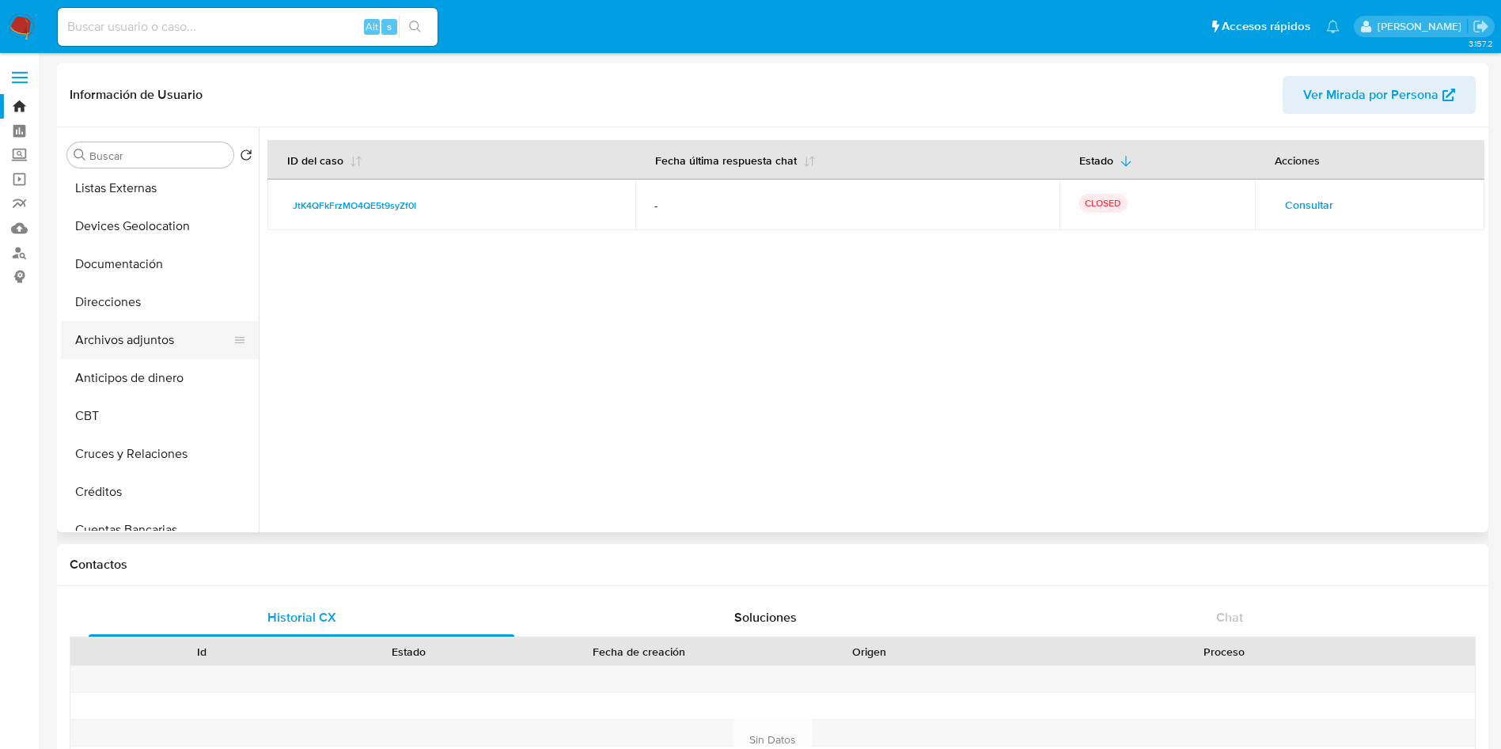
scroll to position [0, 0]
click at [165, 468] on button "Archivos adjuntos" at bounding box center [153, 459] width 185 height 38
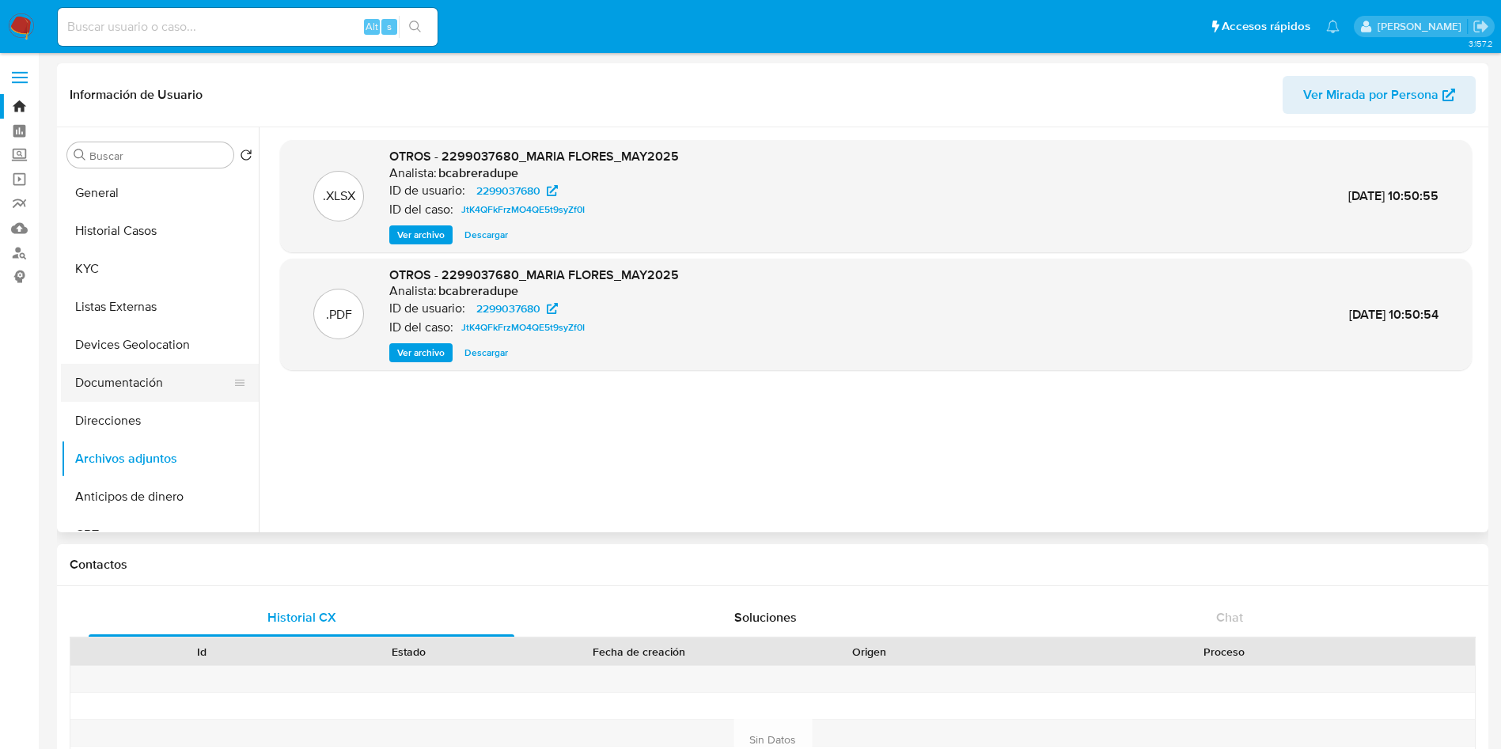
click at [153, 385] on button "Documentación" at bounding box center [153, 383] width 185 height 38
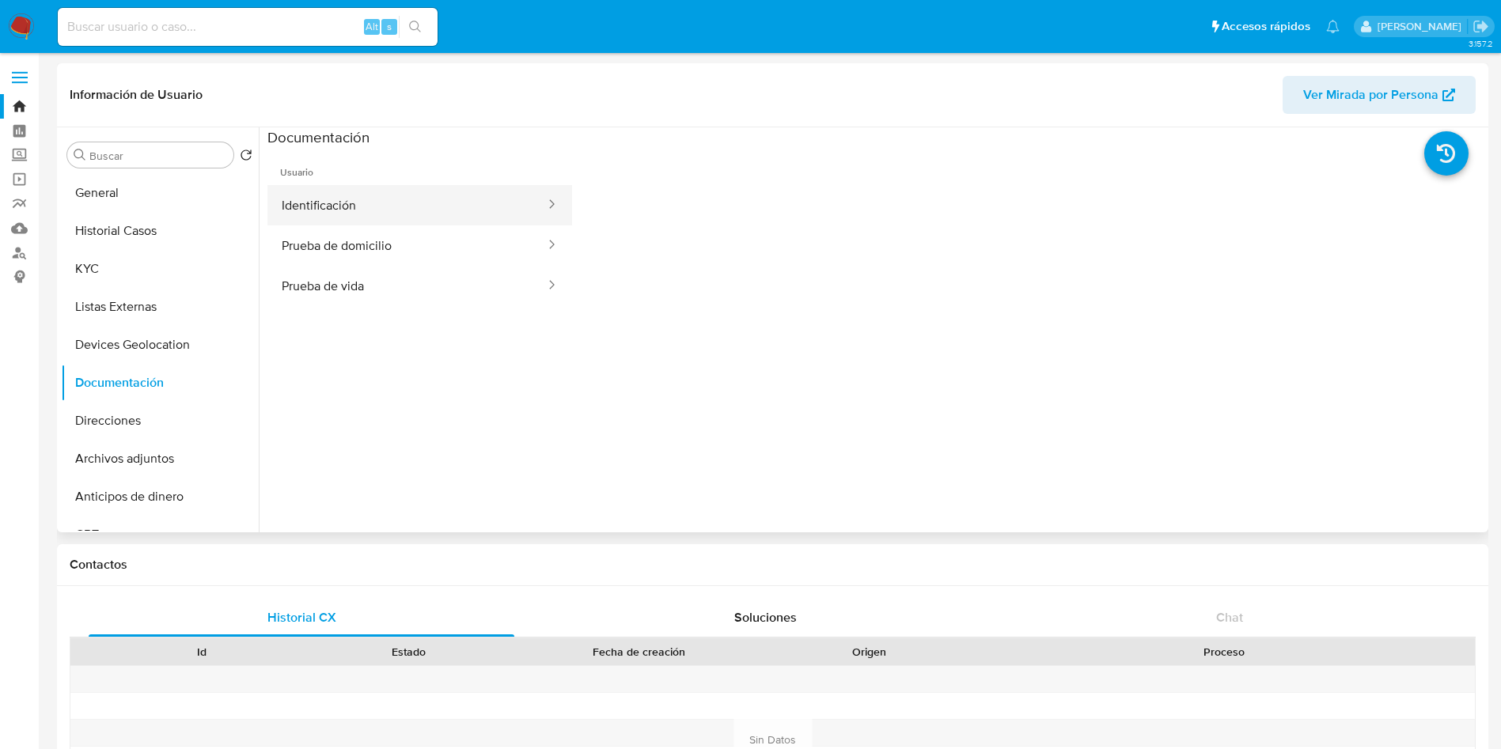
click at [379, 195] on button "Identificación" at bounding box center [406, 205] width 279 height 40
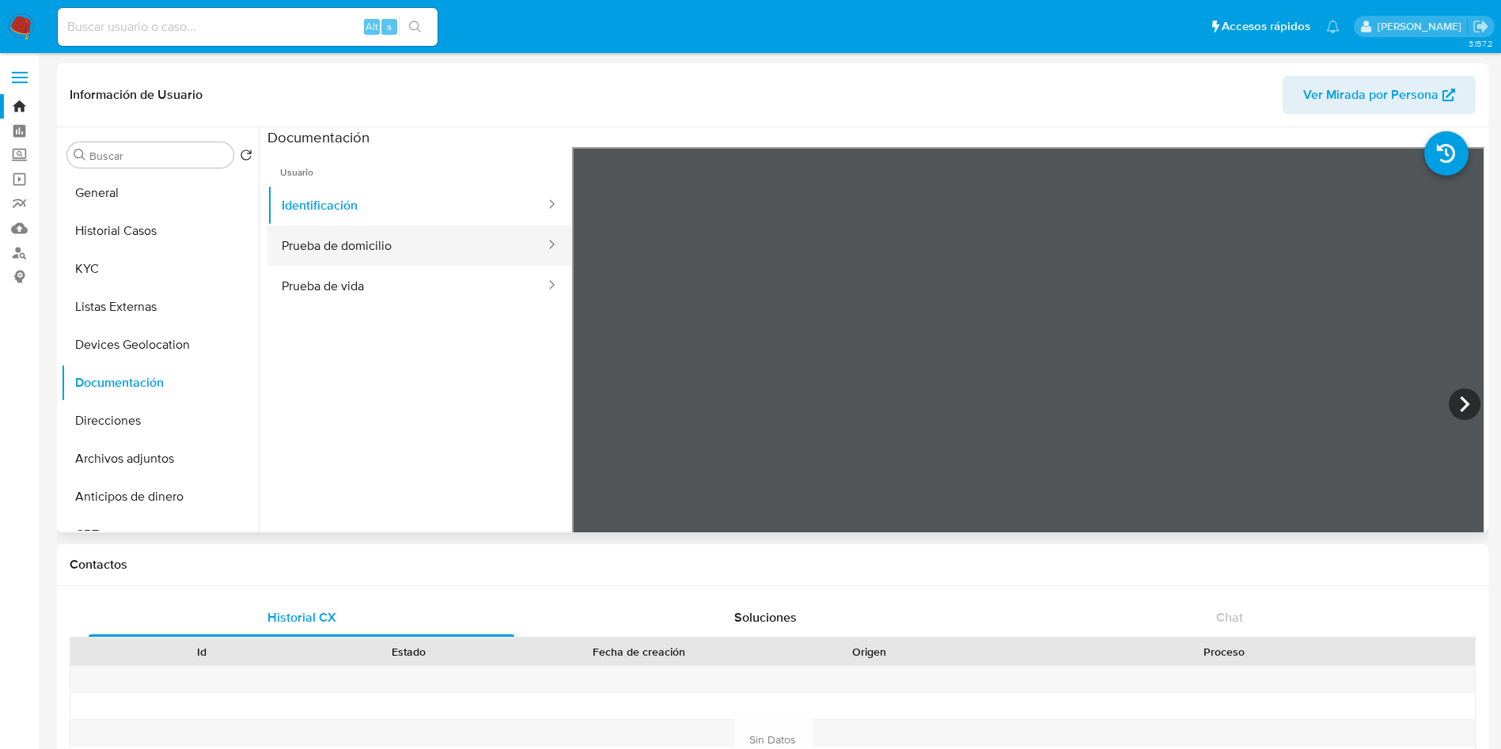
click at [431, 235] on button "Prueba de domicilio" at bounding box center [406, 246] width 279 height 40
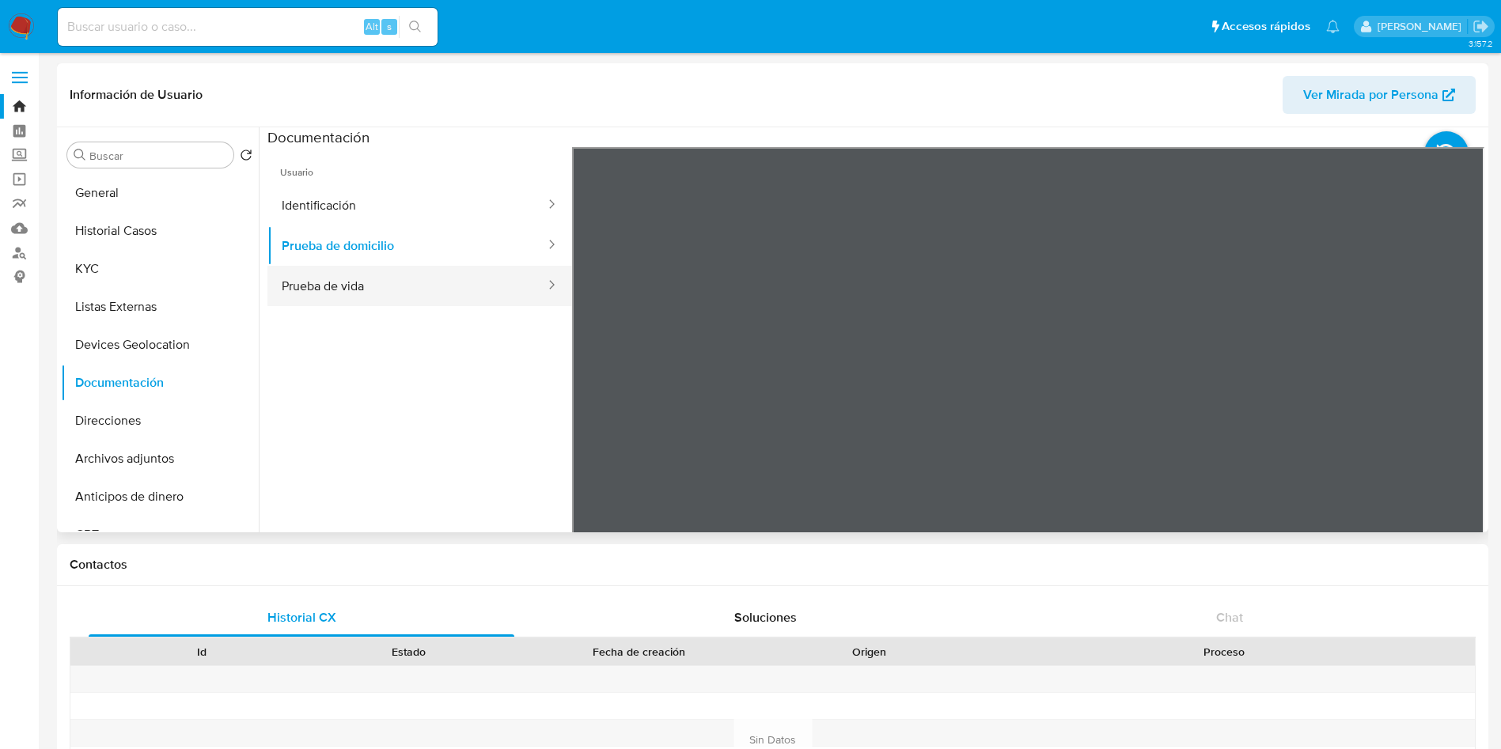
click at [444, 281] on button "Prueba de vida" at bounding box center [406, 286] width 279 height 40
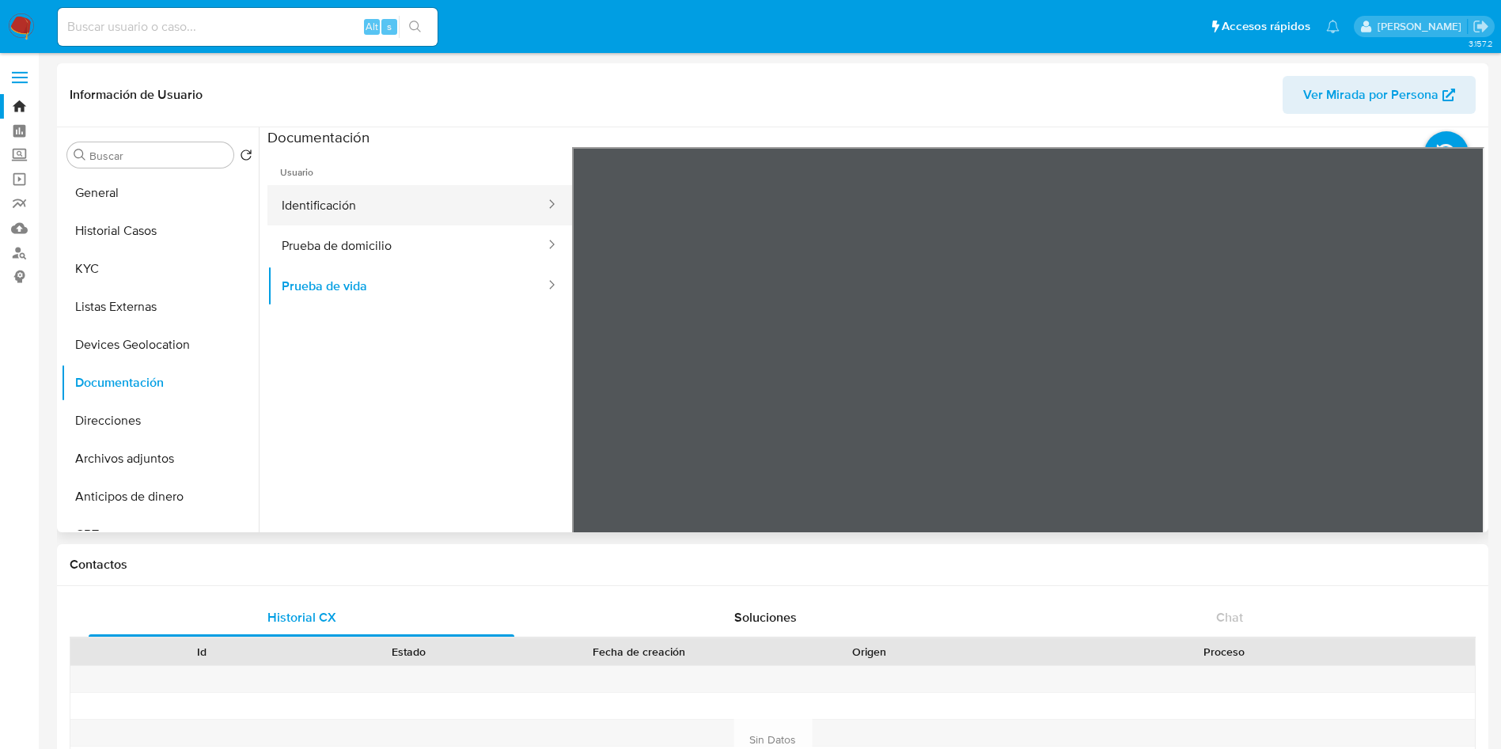
click at [420, 194] on button "Identificación" at bounding box center [406, 205] width 279 height 40
click at [1458, 393] on icon at bounding box center [1465, 405] width 32 height 32
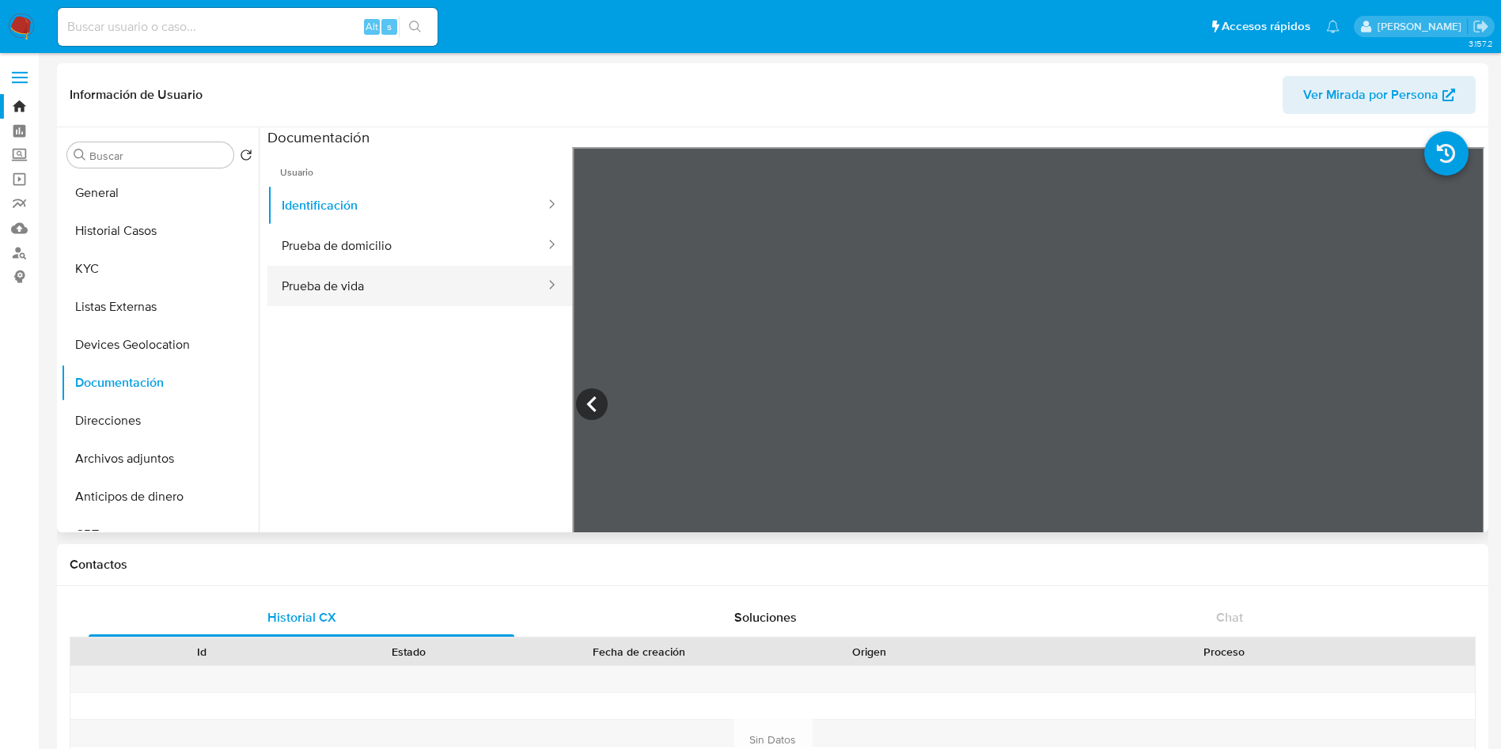
click at [384, 282] on button "Prueba de vida" at bounding box center [406, 286] width 279 height 40
